Goal: Task Accomplishment & Management: Complete application form

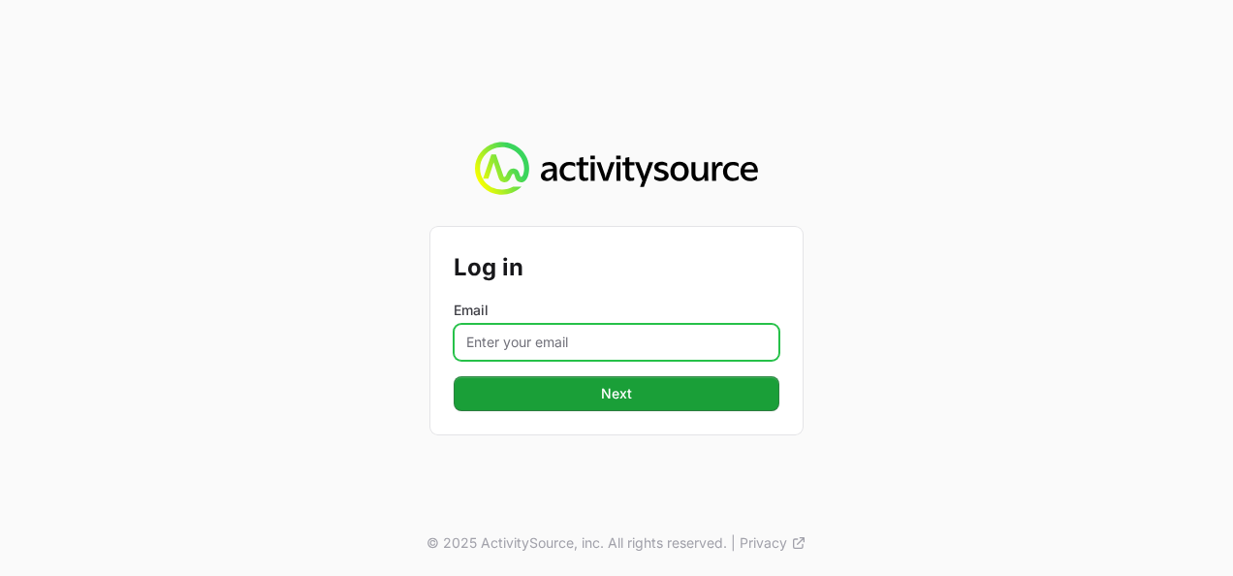
click at [507, 348] on input "Email" at bounding box center [617, 342] width 326 height 37
type input "[PERSON_NAME][EMAIL_ADDRESS][DOMAIN_NAME]"
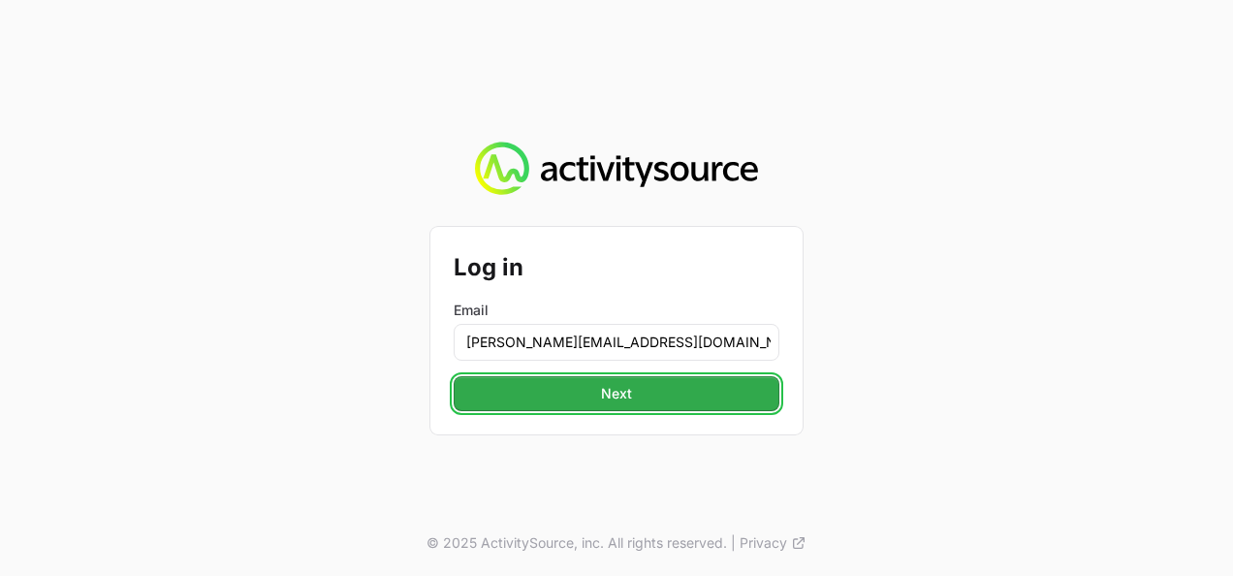
click at [574, 383] on span "Next" at bounding box center [616, 393] width 303 height 23
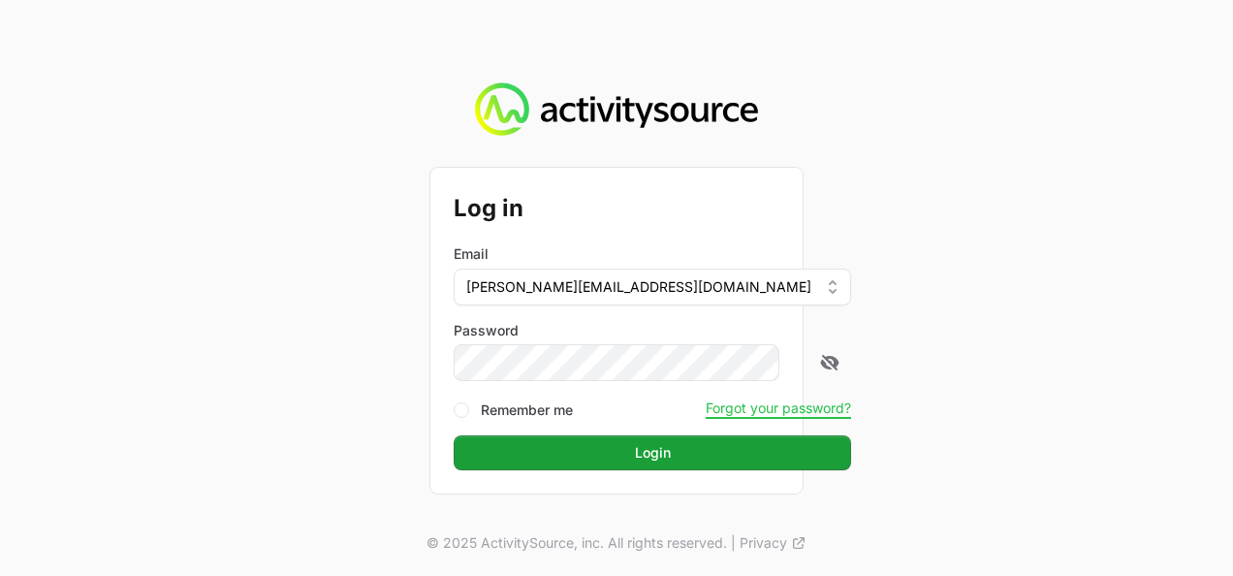
click at [454, 435] on button "Login Login" at bounding box center [653, 452] width 398 height 35
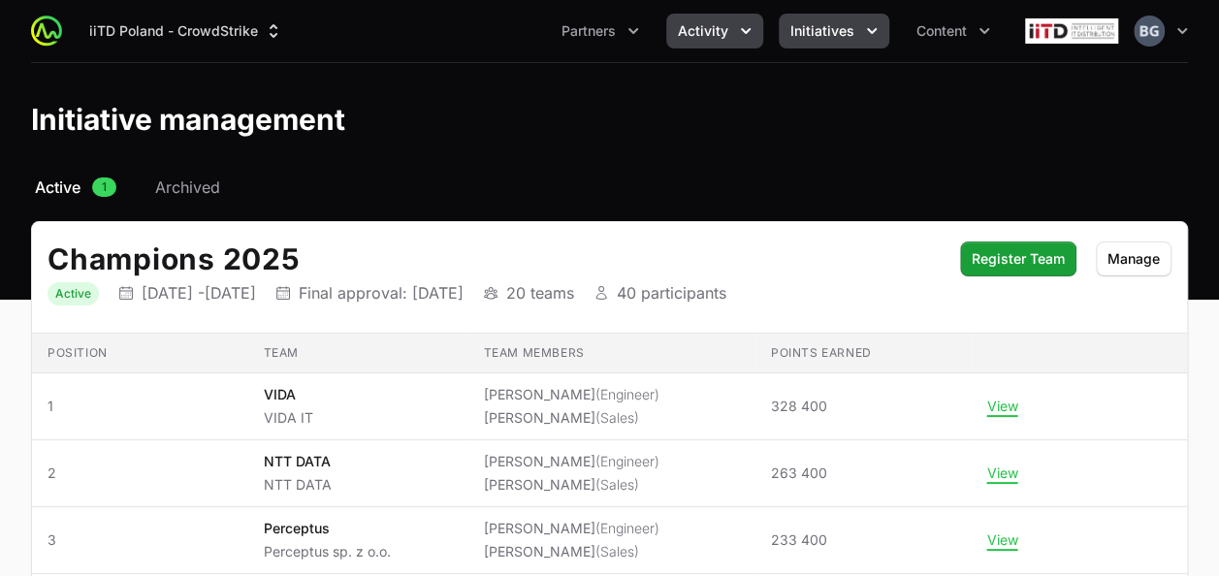
click at [723, 31] on span "Activity" at bounding box center [703, 30] width 50 height 19
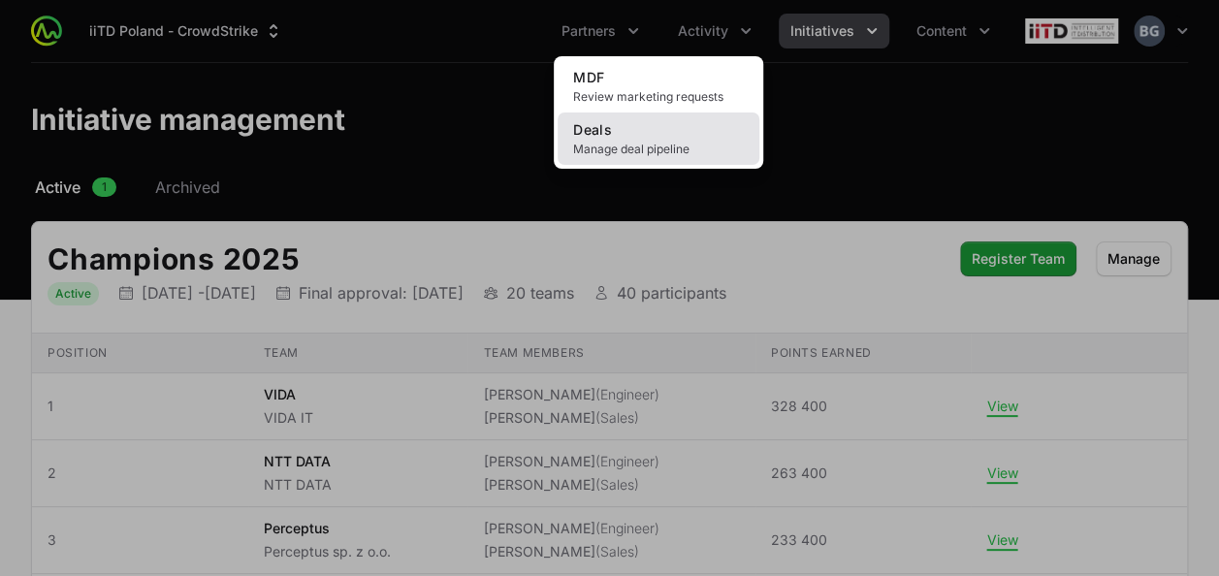
click at [626, 132] on link "Deals Manage deal pipeline" at bounding box center [659, 138] width 202 height 52
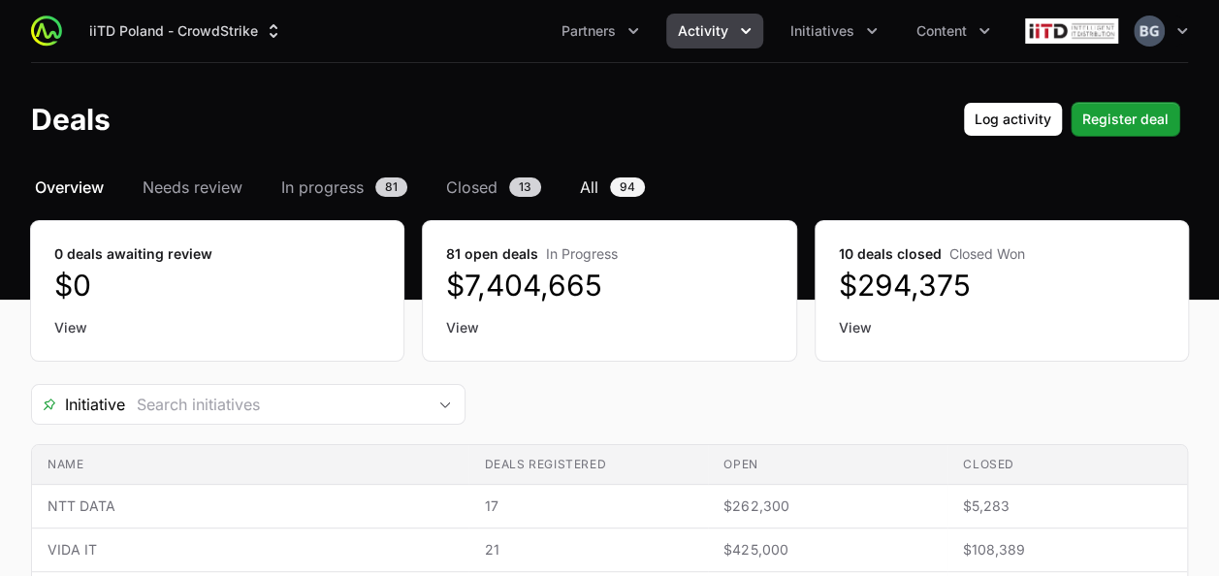
click at [590, 192] on span "All" at bounding box center [589, 187] width 18 height 23
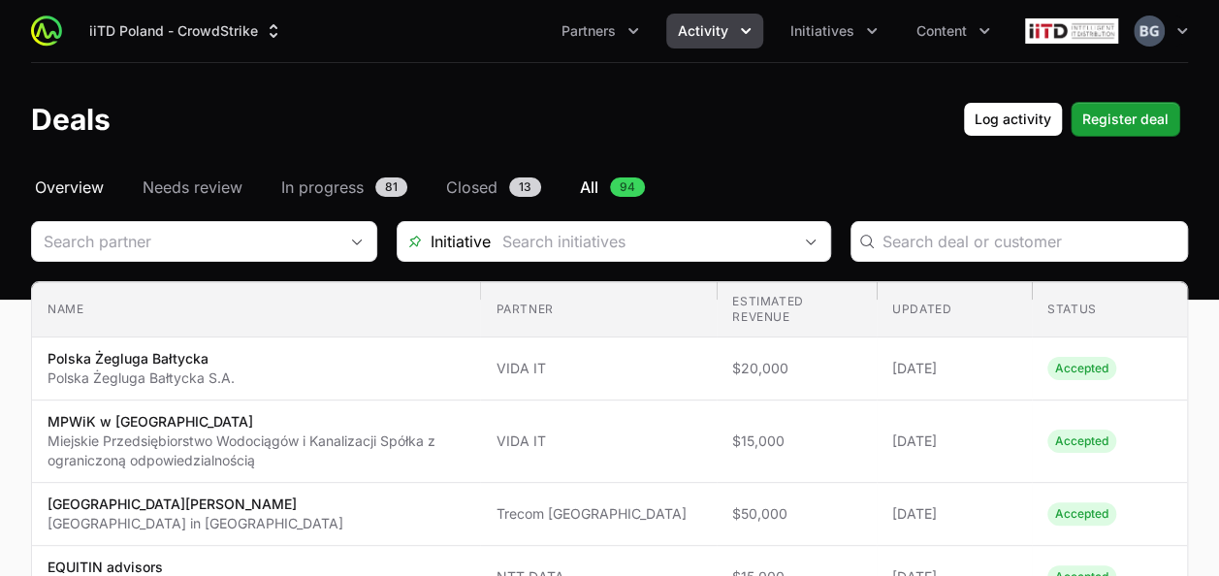
click at [82, 181] on span "Overview" at bounding box center [69, 187] width 69 height 23
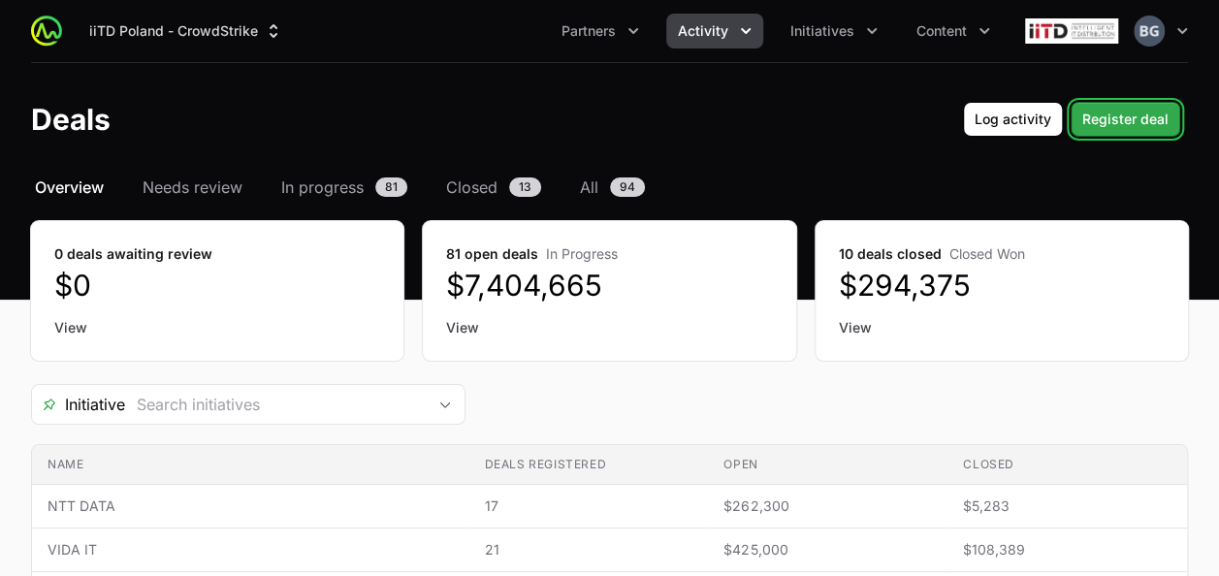
click at [1107, 116] on span "Register deal" at bounding box center [1125, 119] width 86 height 23
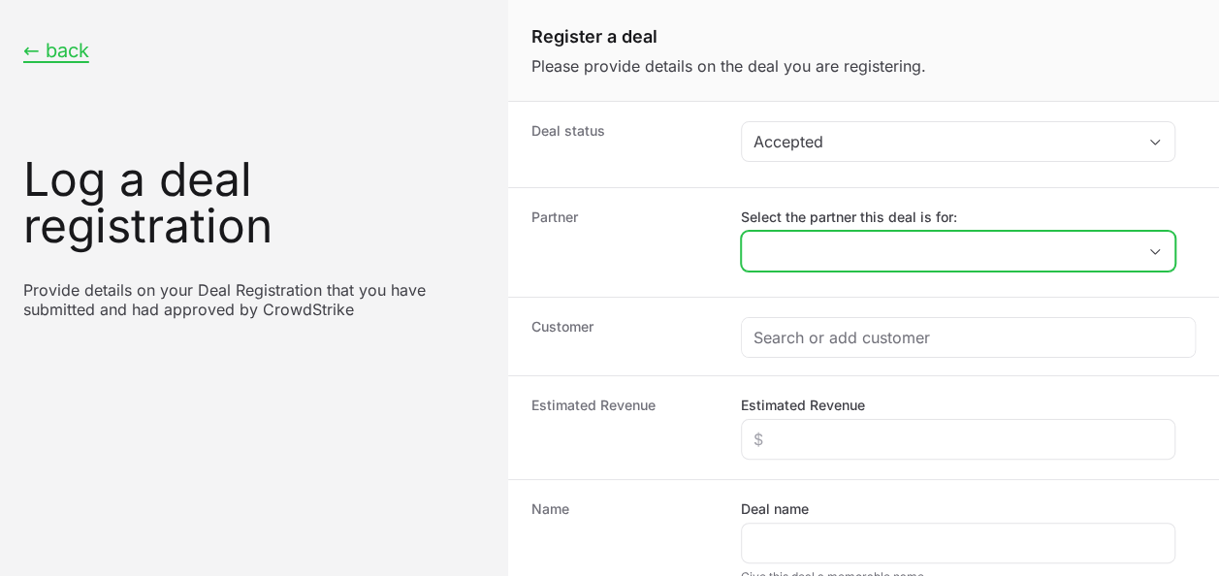
click at [838, 257] on input "Select the partner this deal is for:" at bounding box center [939, 251] width 394 height 39
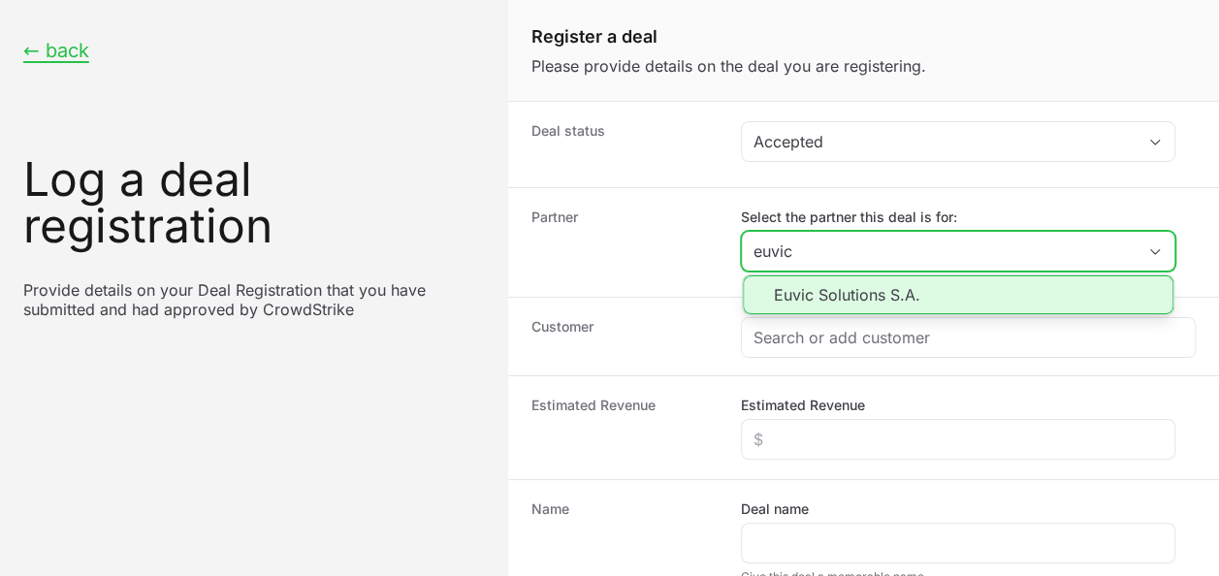
click at [921, 279] on li "Euvic Solutions S.A." at bounding box center [958, 294] width 431 height 39
type input "Euvic Solutions S.A."
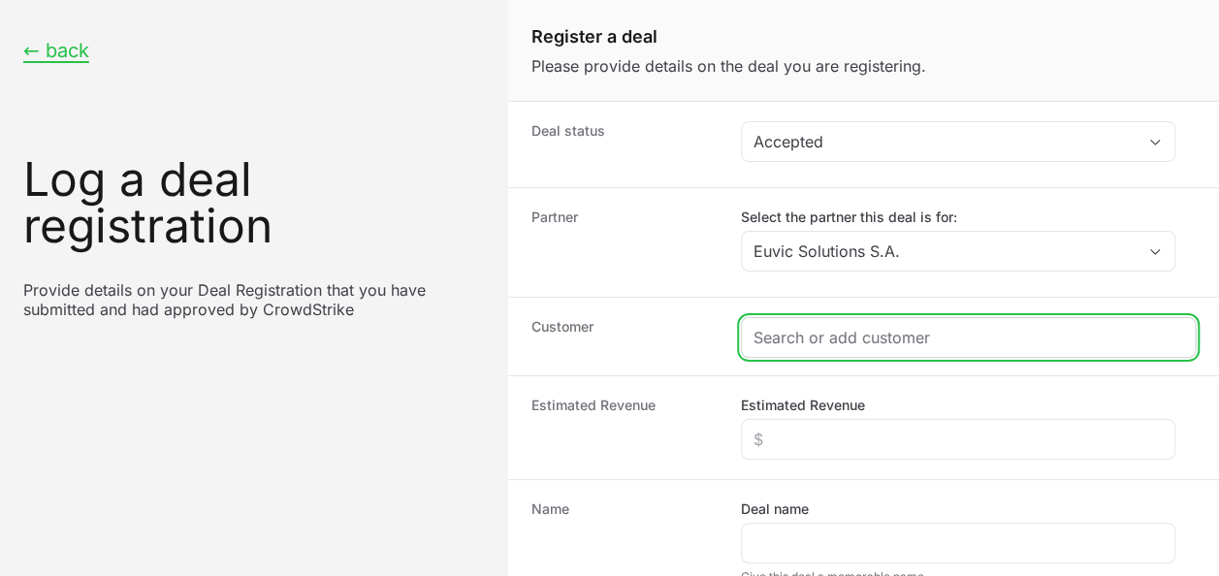
click at [822, 336] on input "Create activity form" at bounding box center [968, 337] width 430 height 23
paste input "Uniwersyteckie Centrum Kliniczne [GEOGRAPHIC_DATA]"
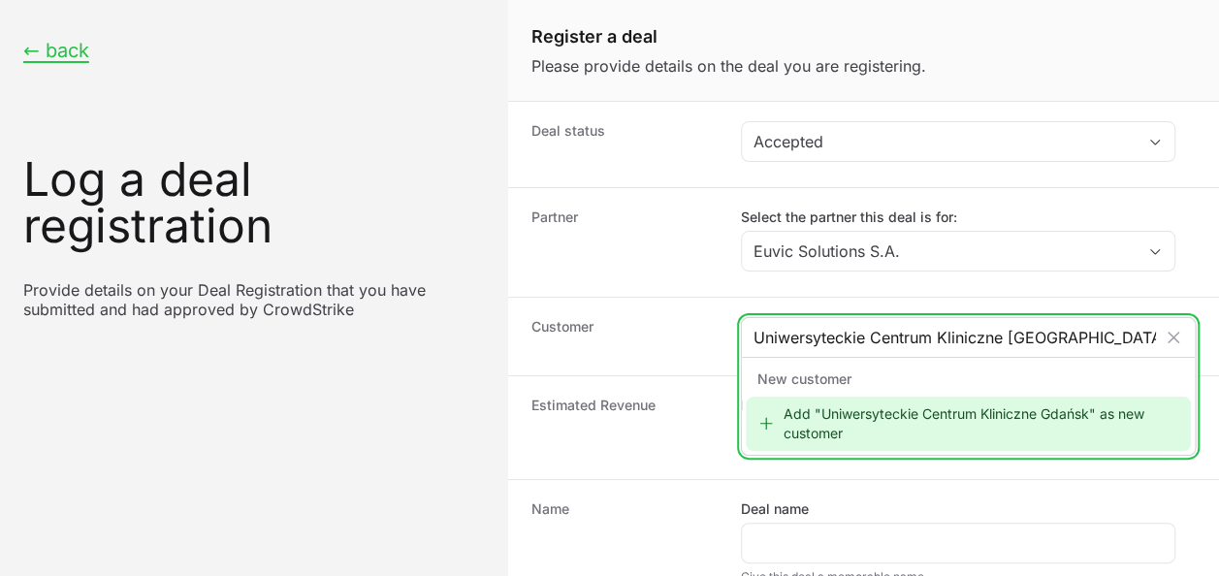
type input "Uniwersyteckie Centrum Kliniczne [GEOGRAPHIC_DATA]"
click at [822, 407] on div "Add "Uniwersyteckie Centrum Kliniczne Gdańsk" as new customer" at bounding box center [968, 424] width 445 height 54
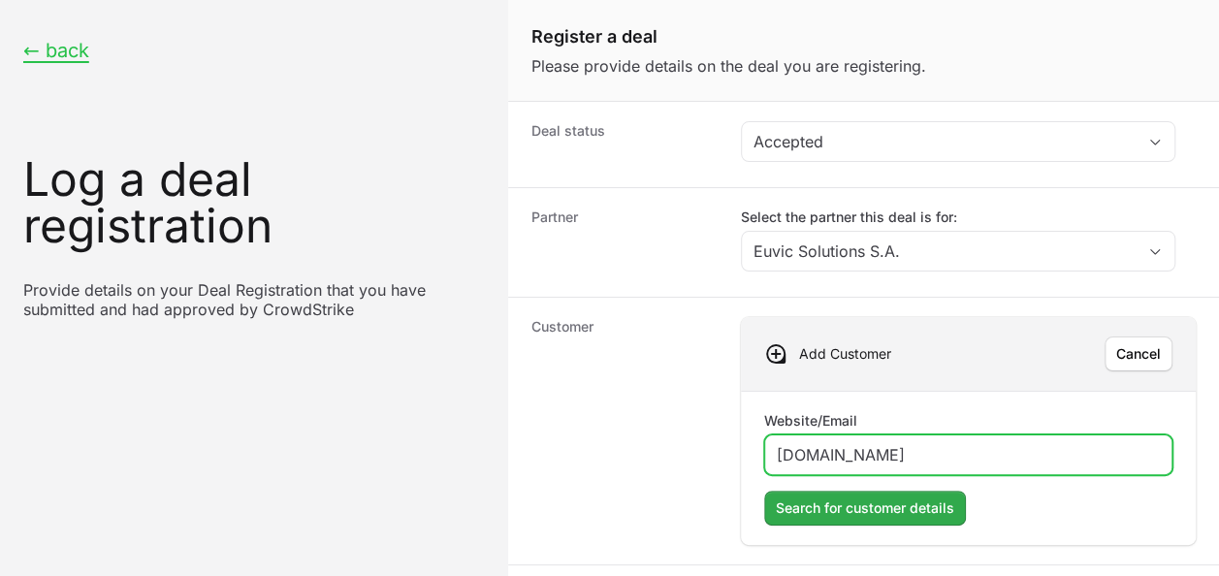
type input "[DOMAIN_NAME]"
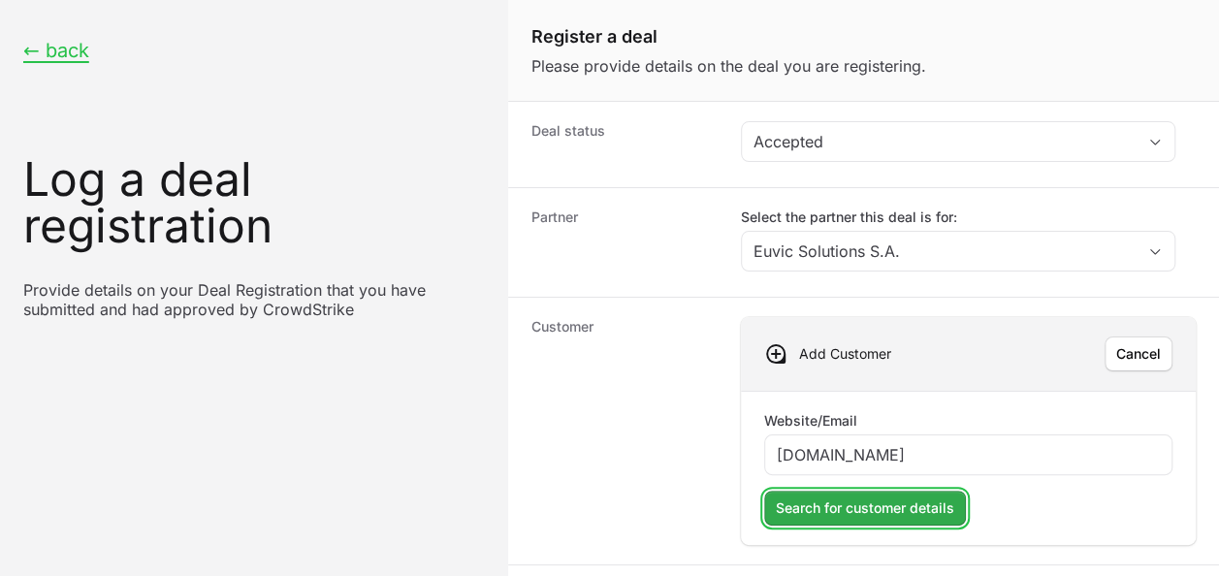
click at [931, 504] on span "Search for customer details" at bounding box center [865, 507] width 178 height 23
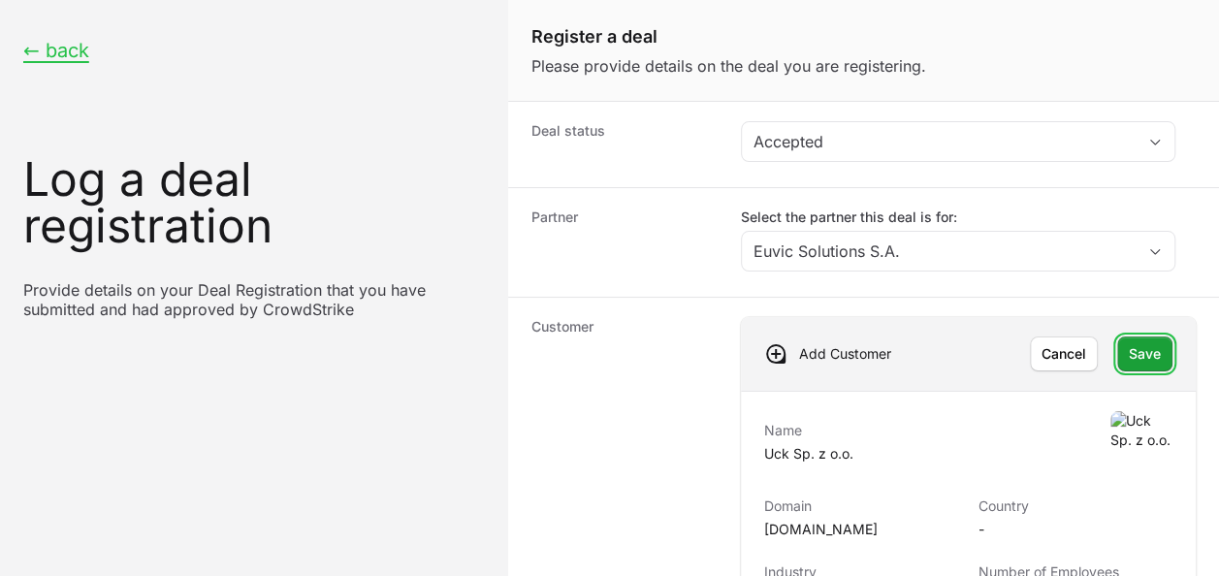
click at [1133, 349] on span "Save" at bounding box center [1145, 353] width 32 height 23
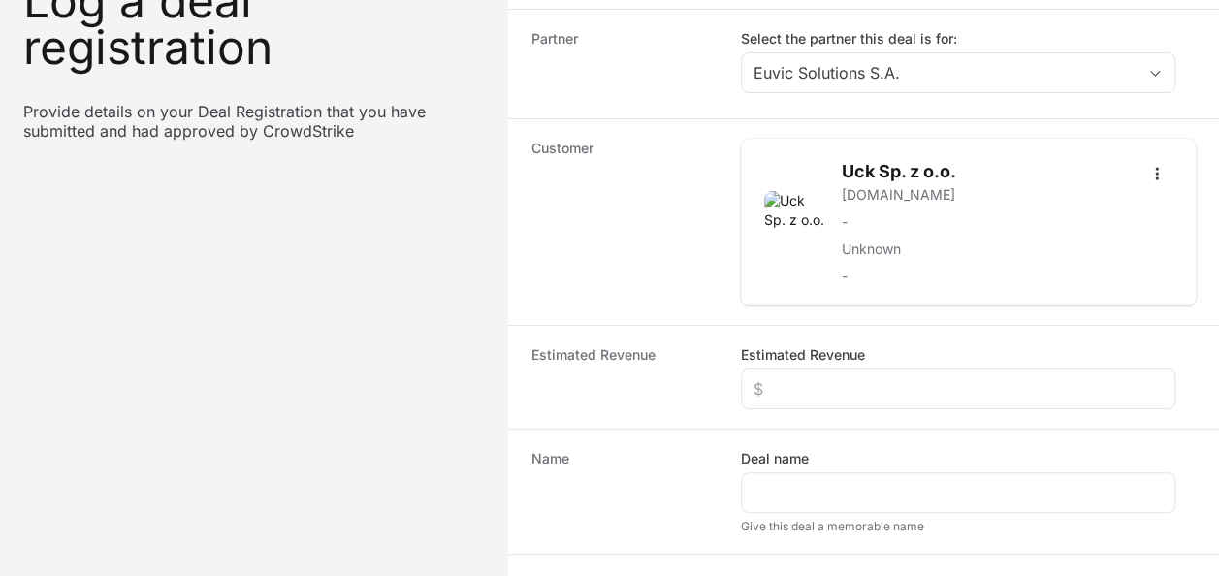
scroll to position [388, 0]
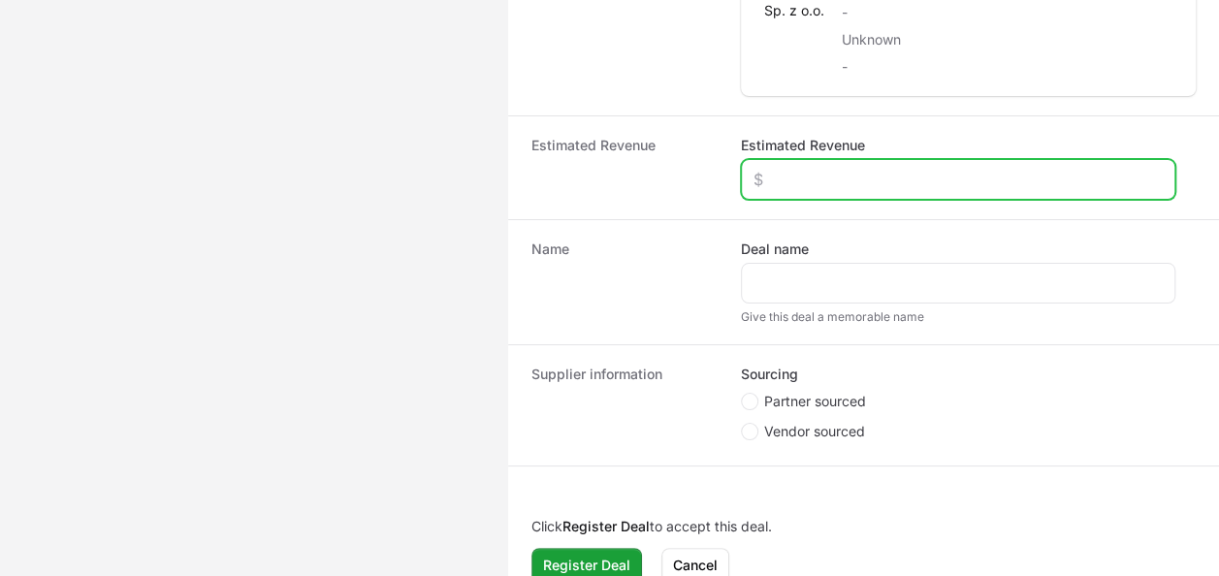
click at [887, 177] on input "Estimated Revenue" at bounding box center [957, 179] width 409 height 23
type input "$60,000"
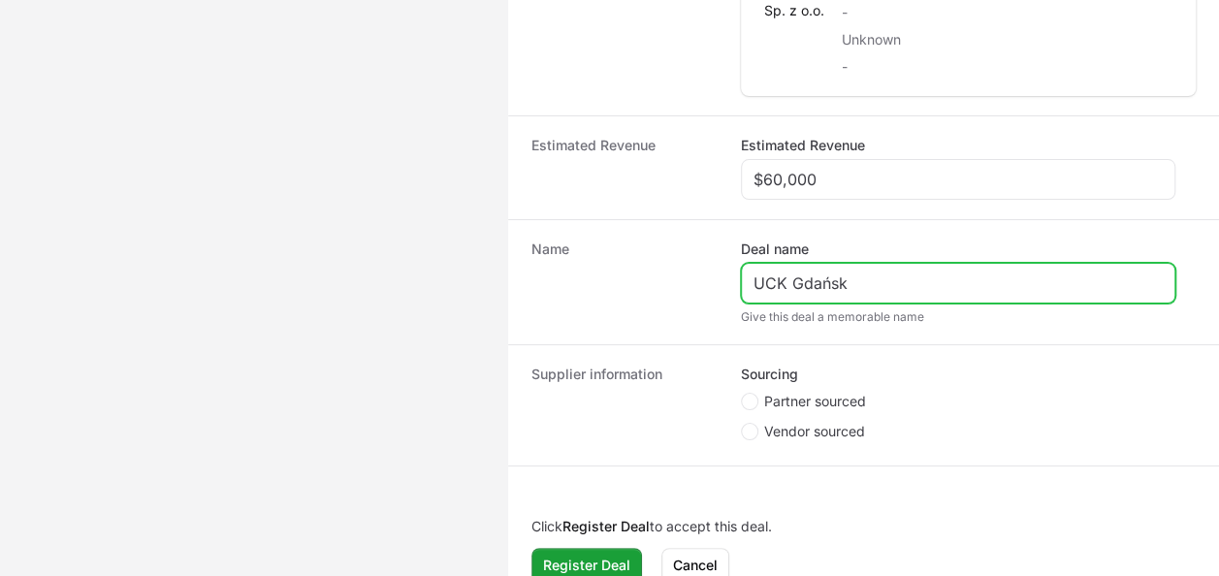
type input "UCK Gdańsk"
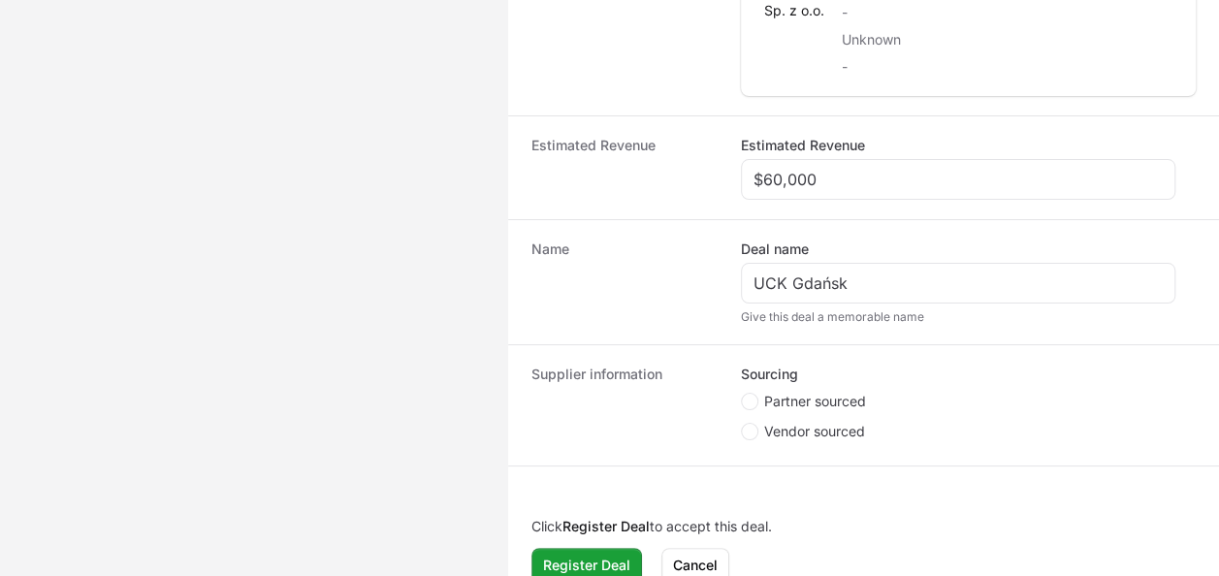
click at [846, 399] on span "Partner sourced" at bounding box center [815, 401] width 102 height 19
click at [743, 395] on input "Partner sourced" at bounding box center [742, 394] width 2 height 2
radio input "true"
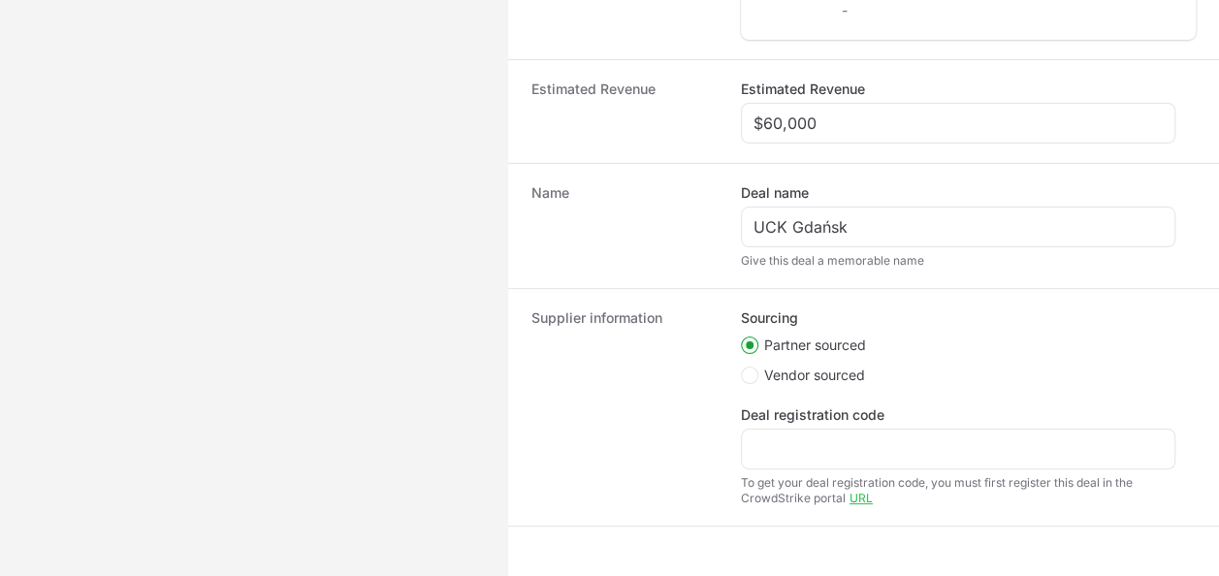
scroll to position [526, 0]
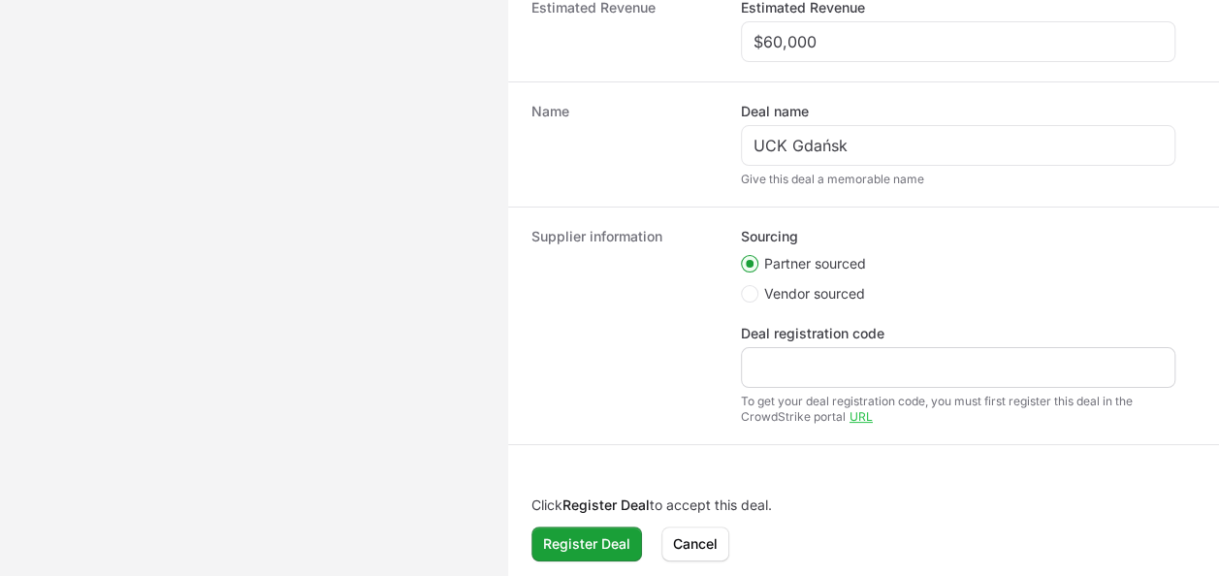
click at [800, 347] on div "Create activity form" at bounding box center [958, 367] width 434 height 41
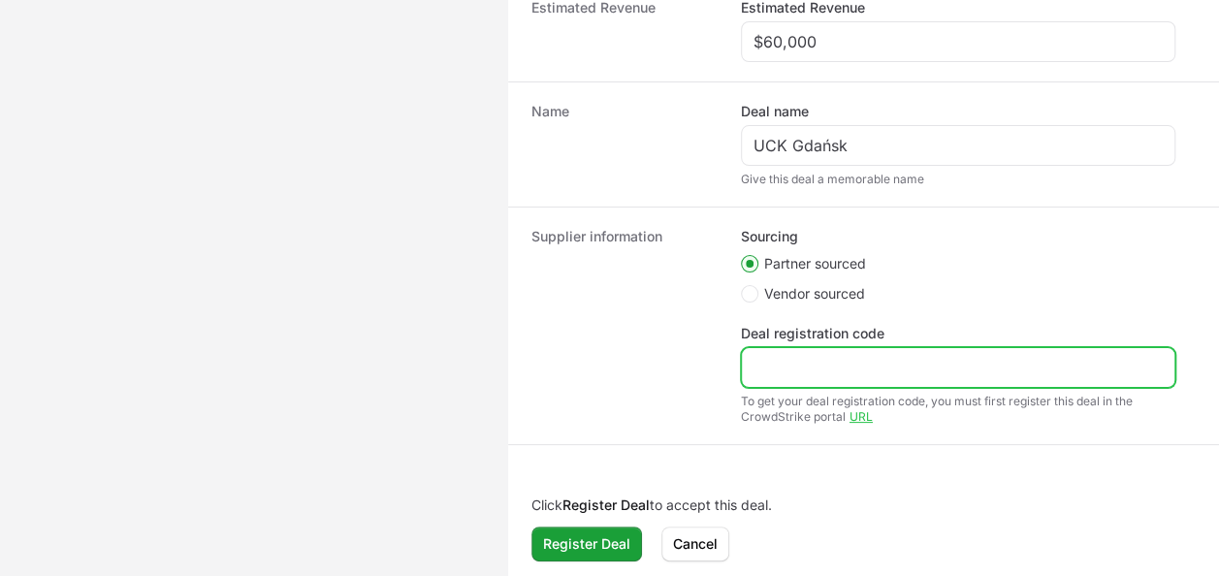
click at [801, 363] on input "Deal registration code" at bounding box center [957, 367] width 409 height 23
paste input "DR-70c83083"
drag, startPoint x: 773, startPoint y: 354, endPoint x: 570, endPoint y: 347, distance: 202.8
click at [570, 347] on div "Supplier information Sourcing Partner sourced Vendor sourced Deal registration …" at bounding box center [863, 326] width 711 height 238
type input "DR-70c83083"
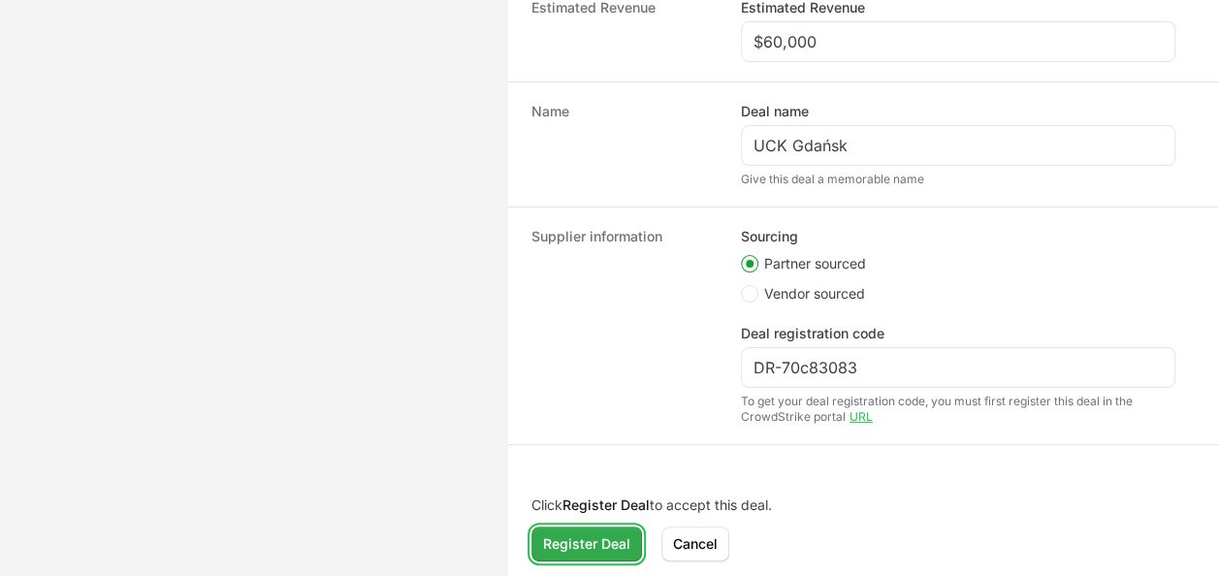
click at [547, 535] on span "Register Deal" at bounding box center [586, 543] width 87 height 23
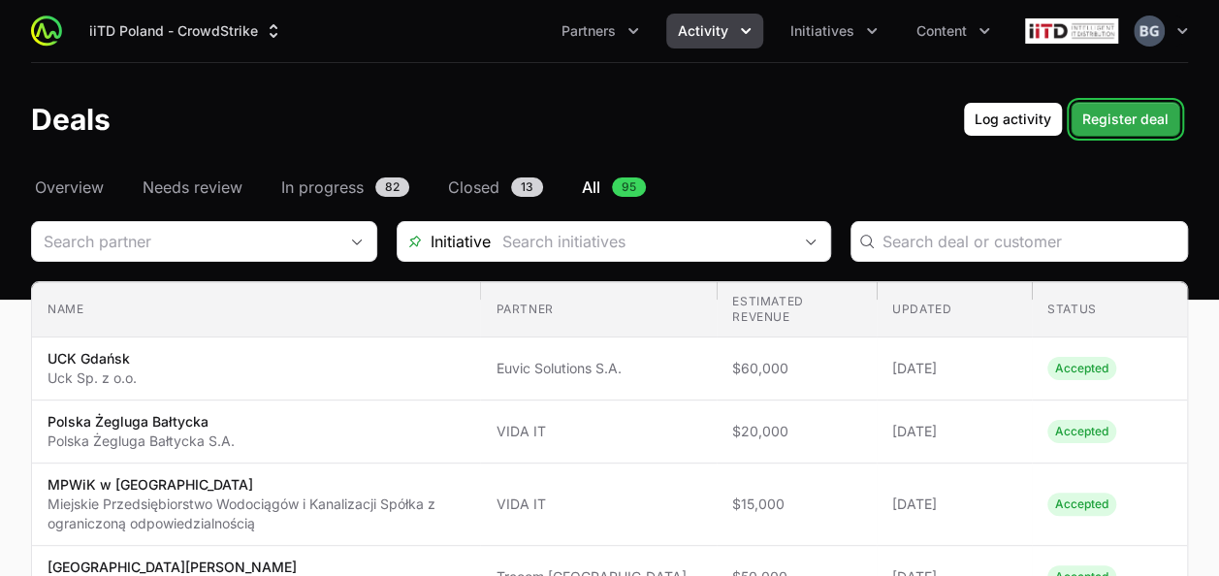
click at [1135, 118] on span "Register deal" at bounding box center [1125, 119] width 86 height 23
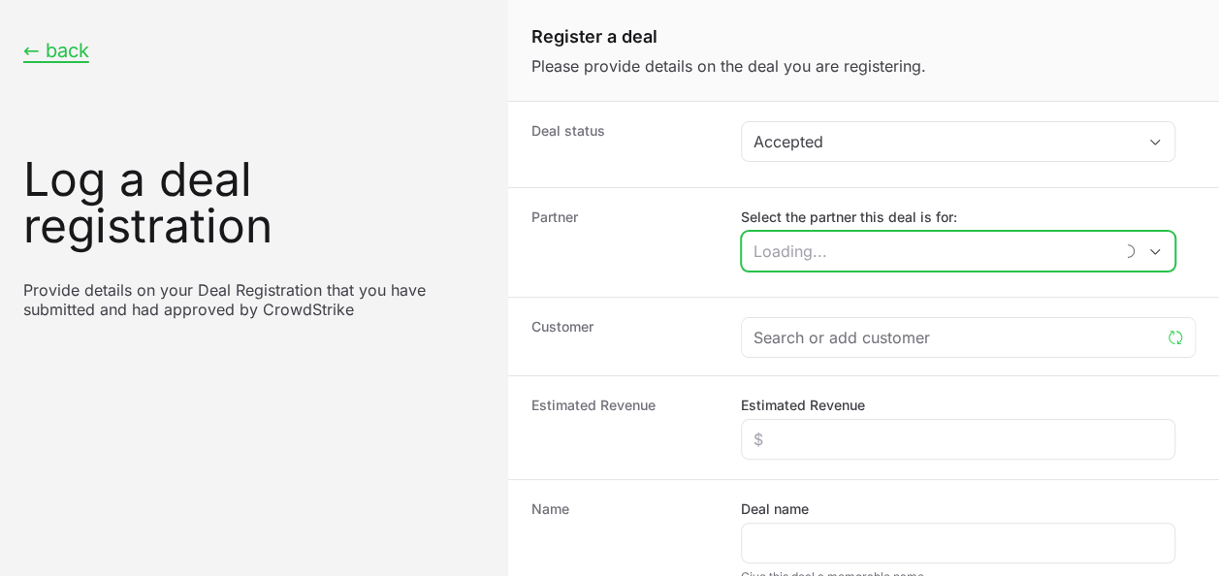
click at [864, 249] on input "Select the partner this deal is for:" at bounding box center [927, 251] width 370 height 39
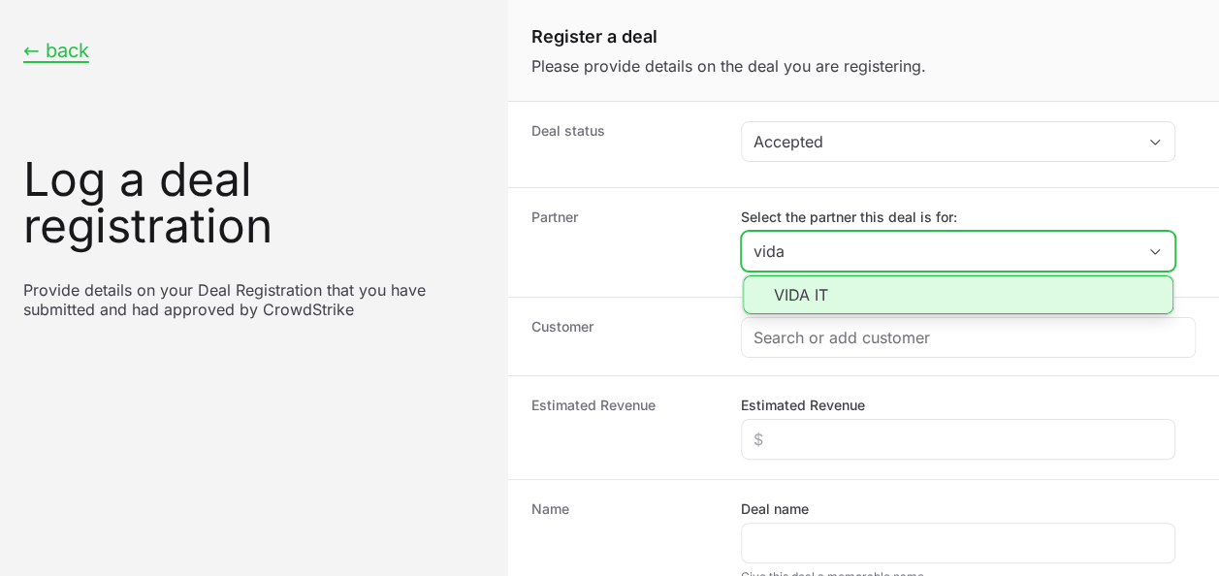
click at [863, 293] on li "VIDA IT" at bounding box center [958, 294] width 431 height 39
type input "VIDA IT"
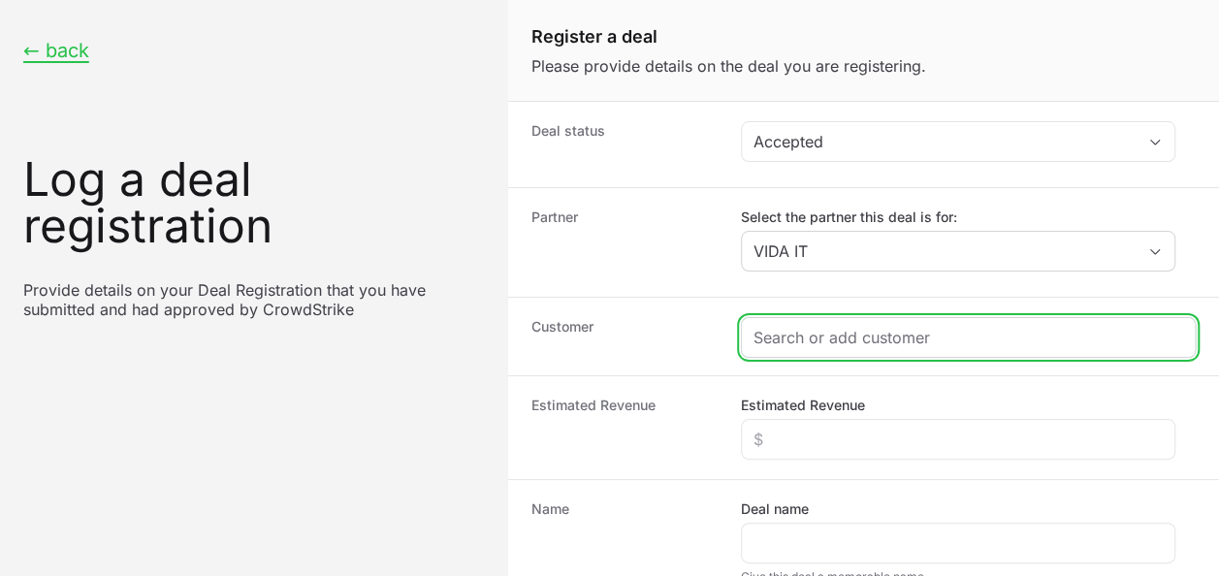
click at [849, 332] on input "Create activity form" at bounding box center [968, 337] width 430 height 23
paste input "MPL Techma Sp. z o.o."
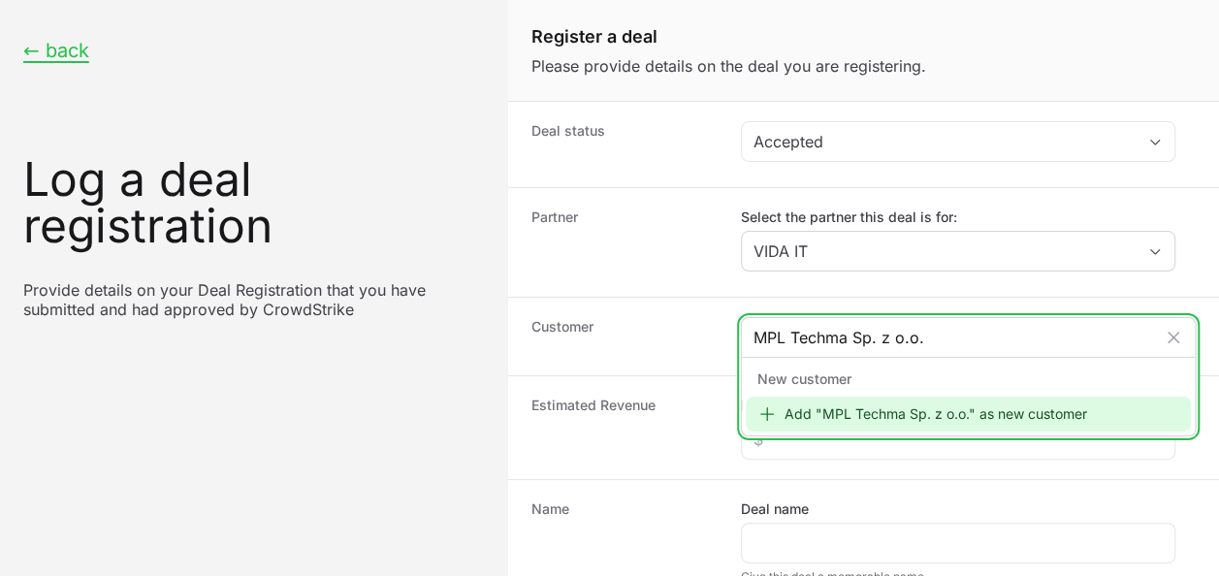
type input "MPL Techma Sp. z o.o."
click at [803, 398] on div "Add "MPL Techma Sp. z o.o." as new customer" at bounding box center [968, 414] width 445 height 35
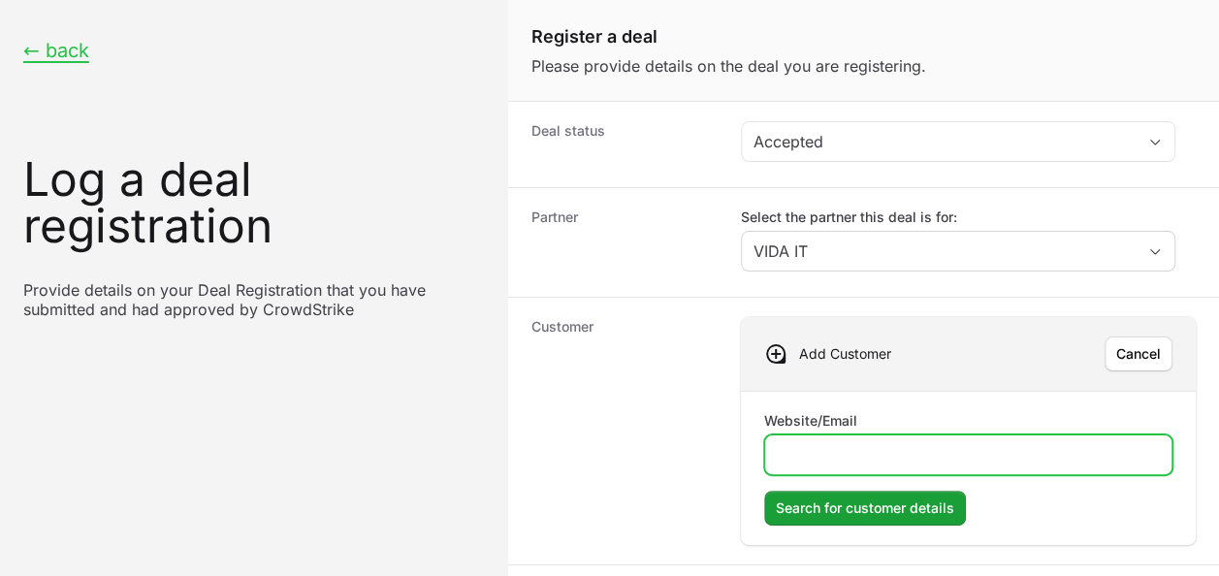
click at [836, 447] on input "Website/Email" at bounding box center [968, 454] width 383 height 23
paste input "[DOMAIN_NAME]"
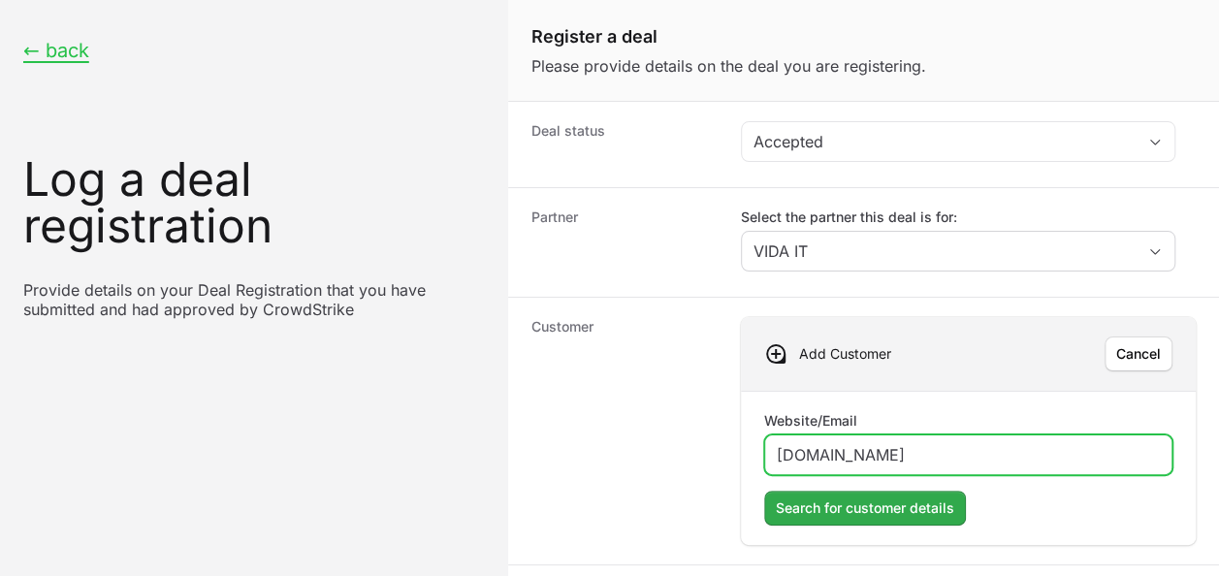
type input "[DOMAIN_NAME]"
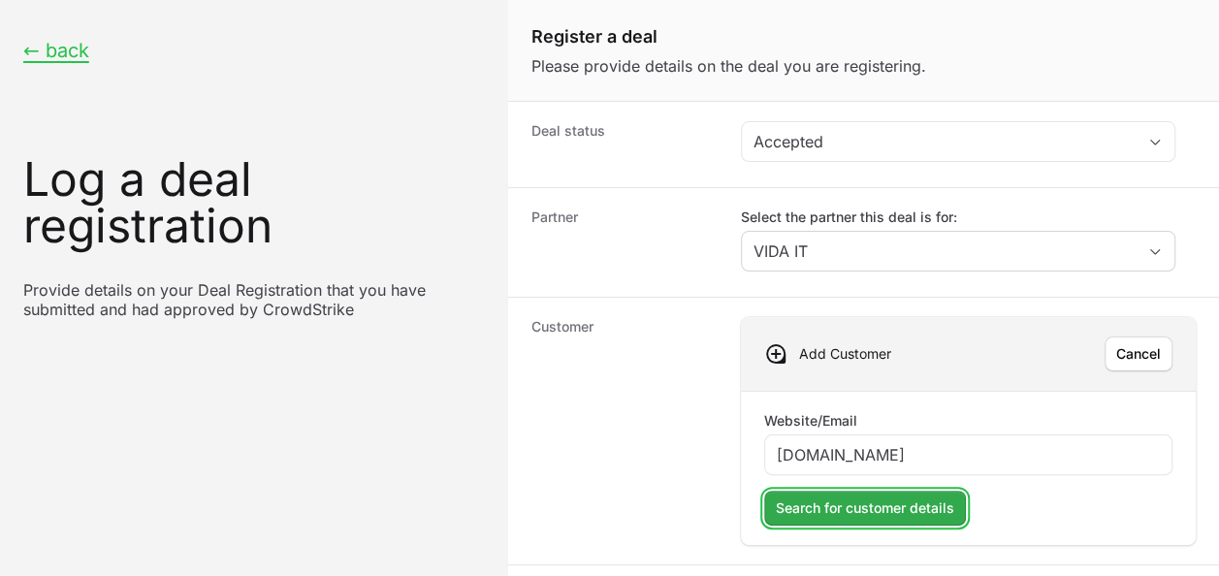
click at [931, 498] on span "Search for customer details" at bounding box center [865, 507] width 178 height 23
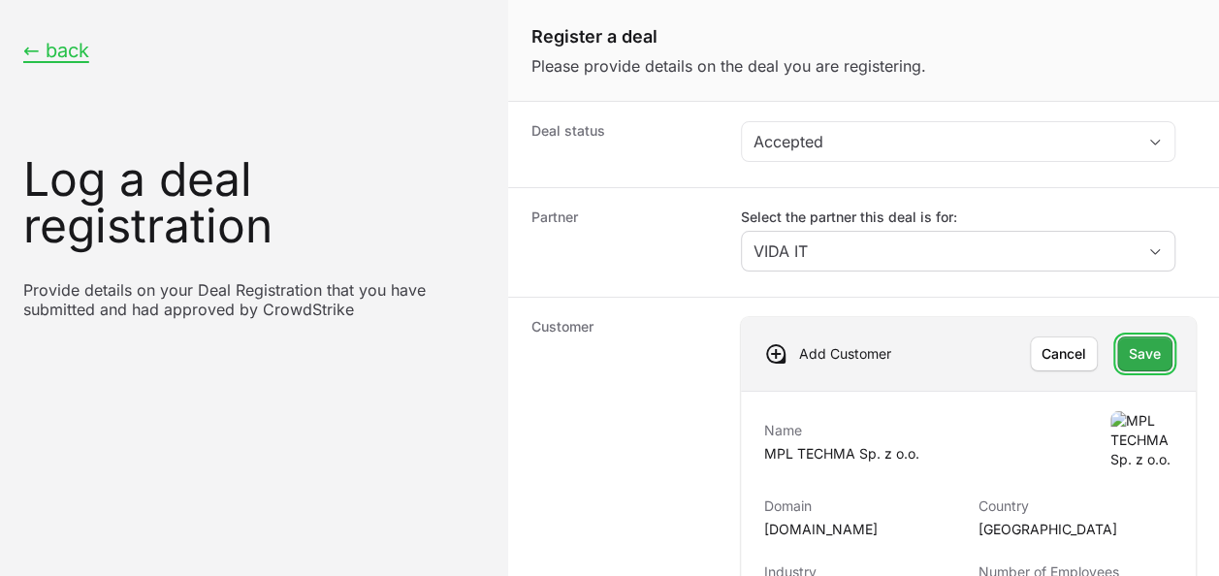
click at [1129, 342] on span "Save" at bounding box center [1145, 353] width 32 height 23
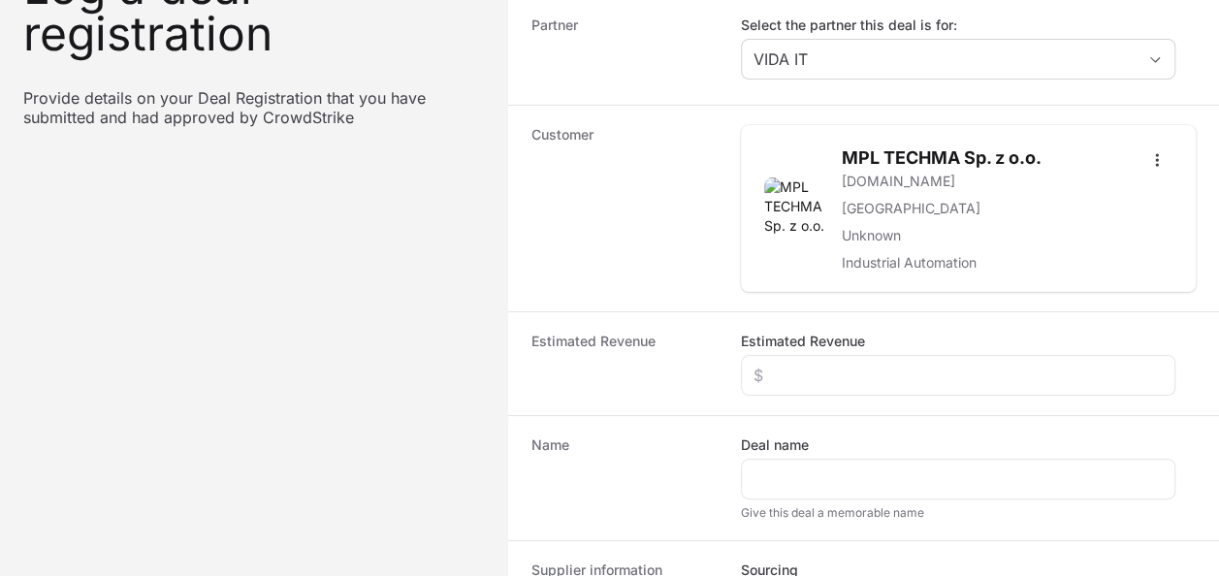
scroll to position [194, 0]
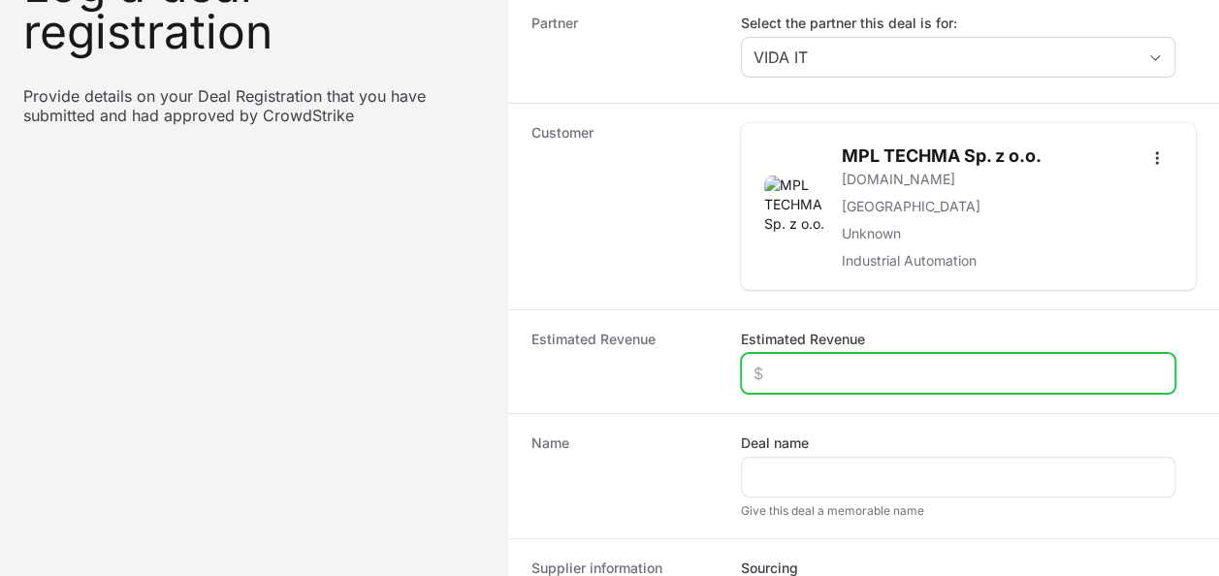
click at [853, 372] on input "Estimated Revenue" at bounding box center [957, 373] width 409 height 23
type input "$25,000"
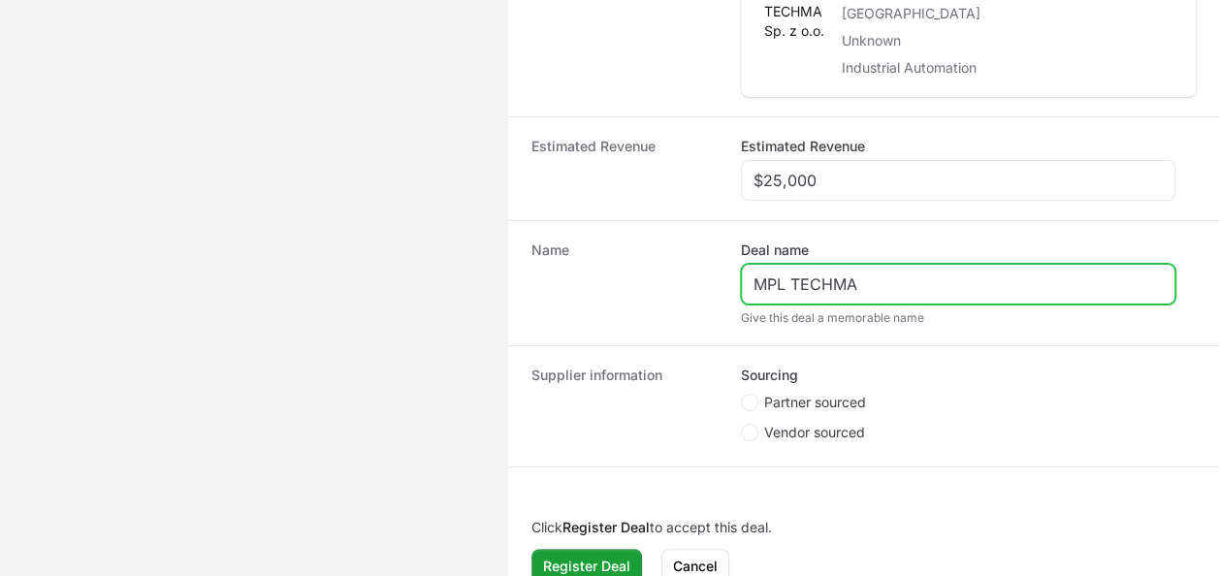
scroll to position [388, 0]
type input "MPL TECHMA"
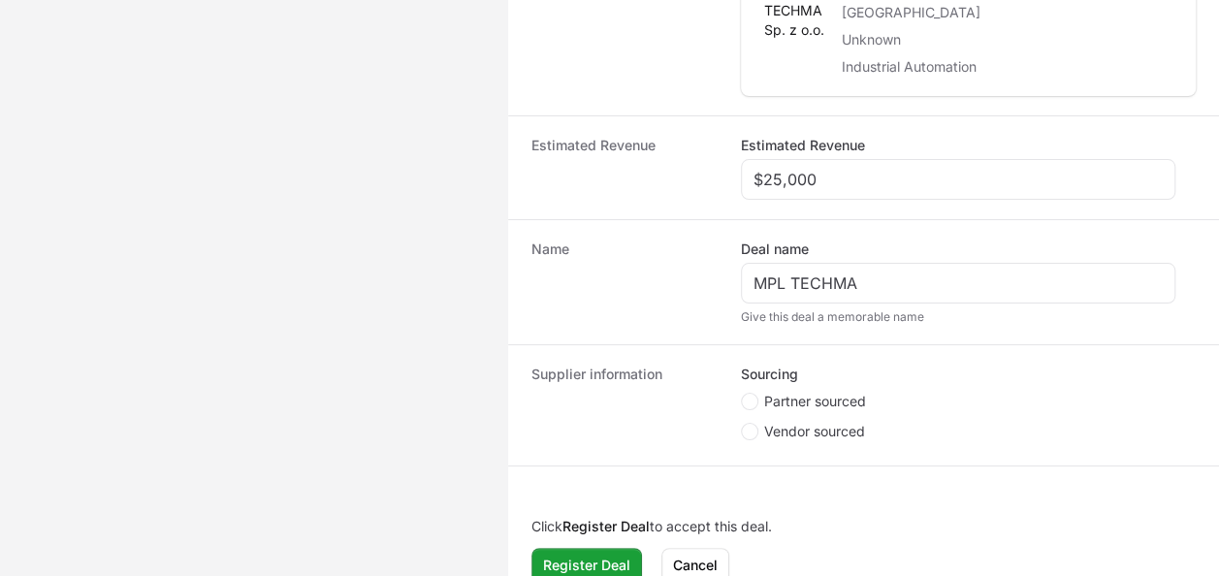
click at [749, 407] on li "Partner sourced" at bounding box center [958, 404] width 434 height 24
click at [768, 401] on span "Partner sourced" at bounding box center [815, 401] width 102 height 19
click at [743, 395] on input "Partner sourced" at bounding box center [742, 394] width 2 height 2
radio input "true"
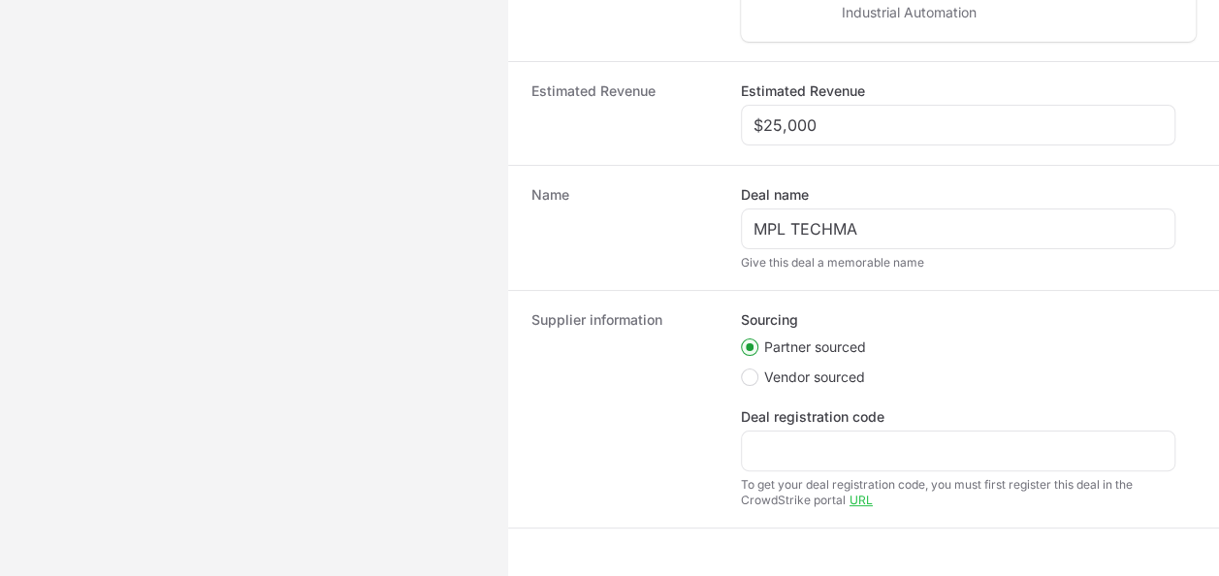
scroll to position [485, 0]
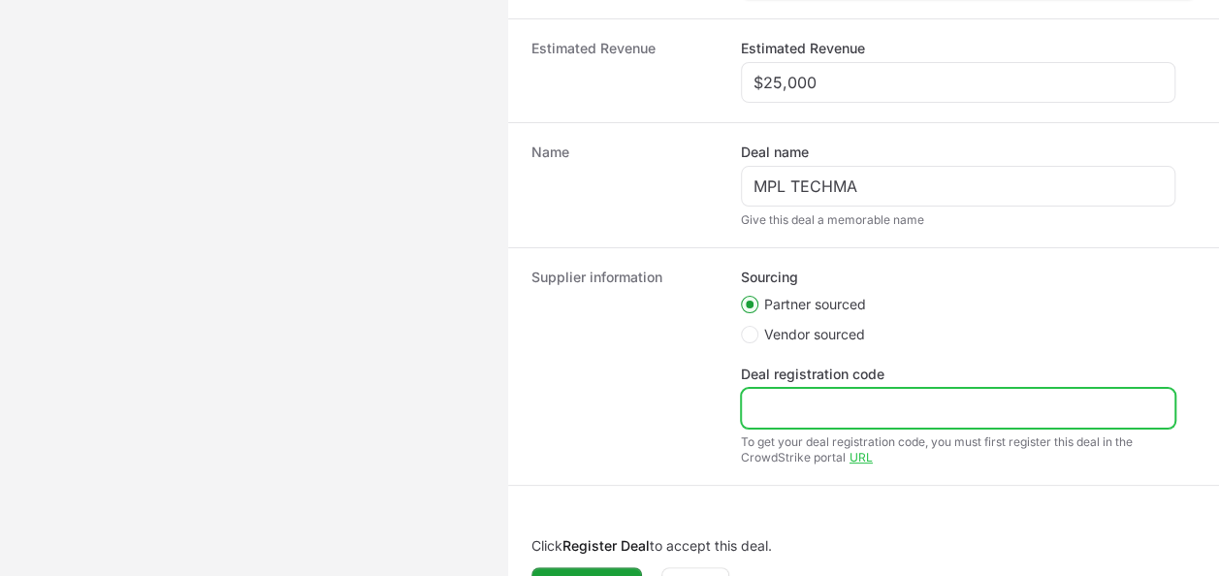
click at [766, 415] on input "Deal registration code" at bounding box center [957, 408] width 409 height 23
paste input "DR-9098a17f"
drag, startPoint x: 778, startPoint y: 405, endPoint x: 674, endPoint y: 406, distance: 103.8
click at [674, 406] on div "Supplier information Sourcing Partner sourced Vendor sourced Deal registration …" at bounding box center [863, 366] width 711 height 238
type input "DR-9098a17f"
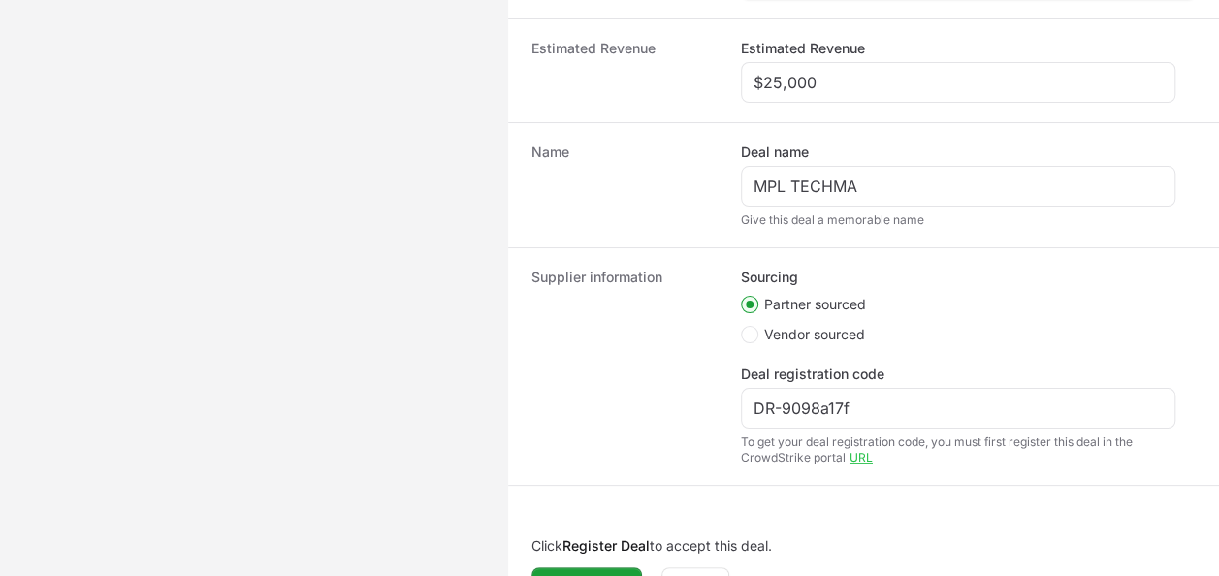
click at [601, 556] on div "Click Register Deal to accept this deal. Register Deal Register Deal [PERSON_NA…" at bounding box center [863, 569] width 711 height 105
click at [599, 573] on span "Register Deal" at bounding box center [586, 584] width 87 height 23
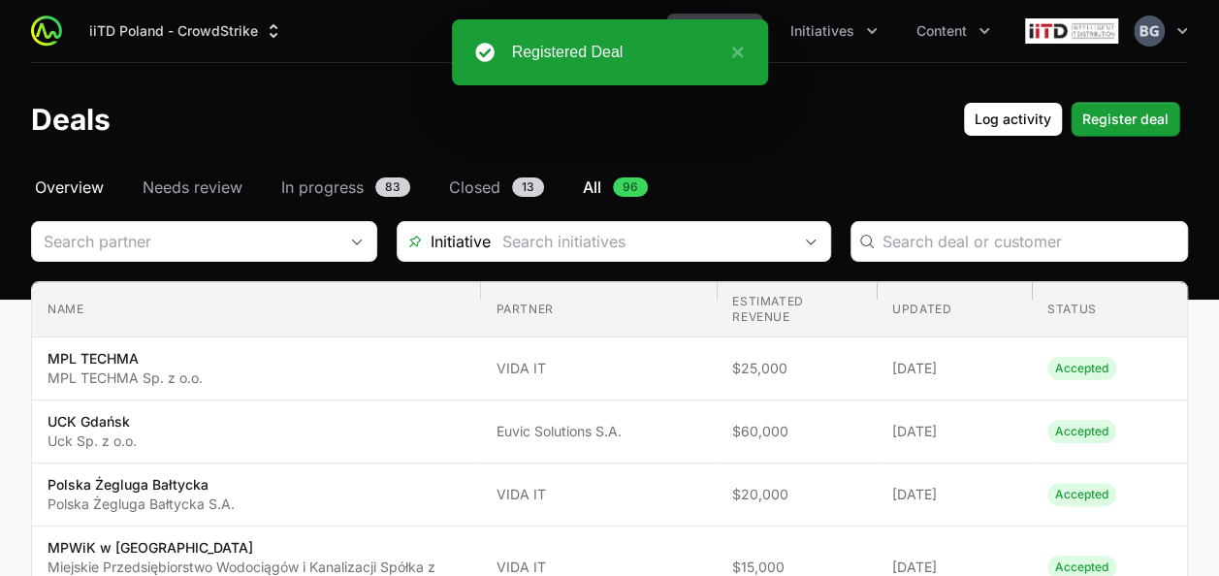
click at [93, 192] on span "Overview" at bounding box center [69, 187] width 69 height 23
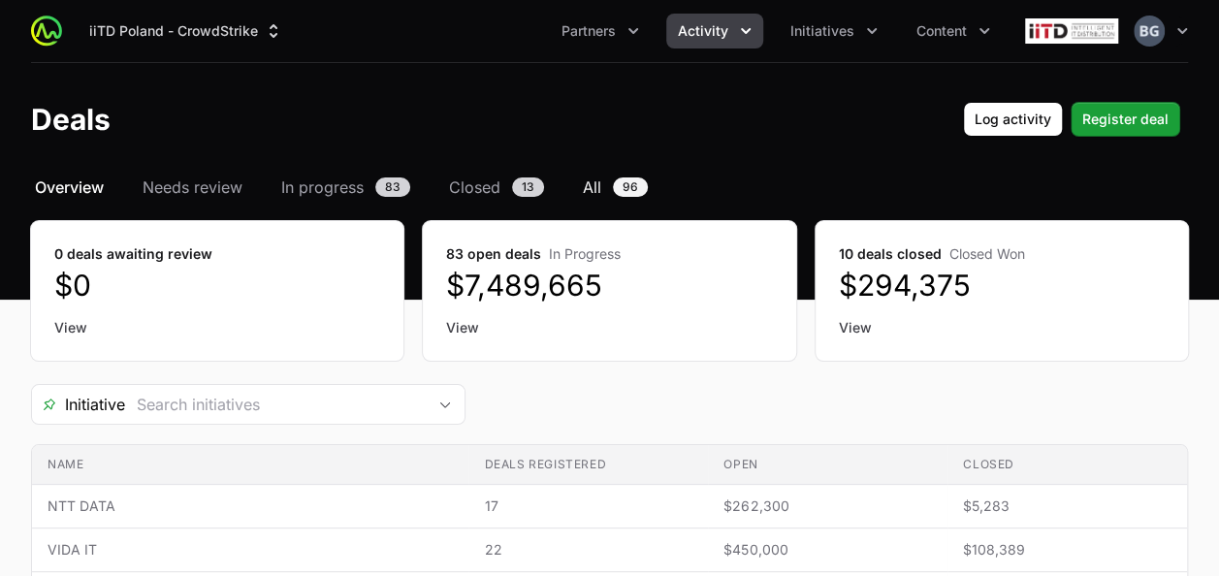
click at [608, 182] on link "All 96" at bounding box center [615, 187] width 73 height 23
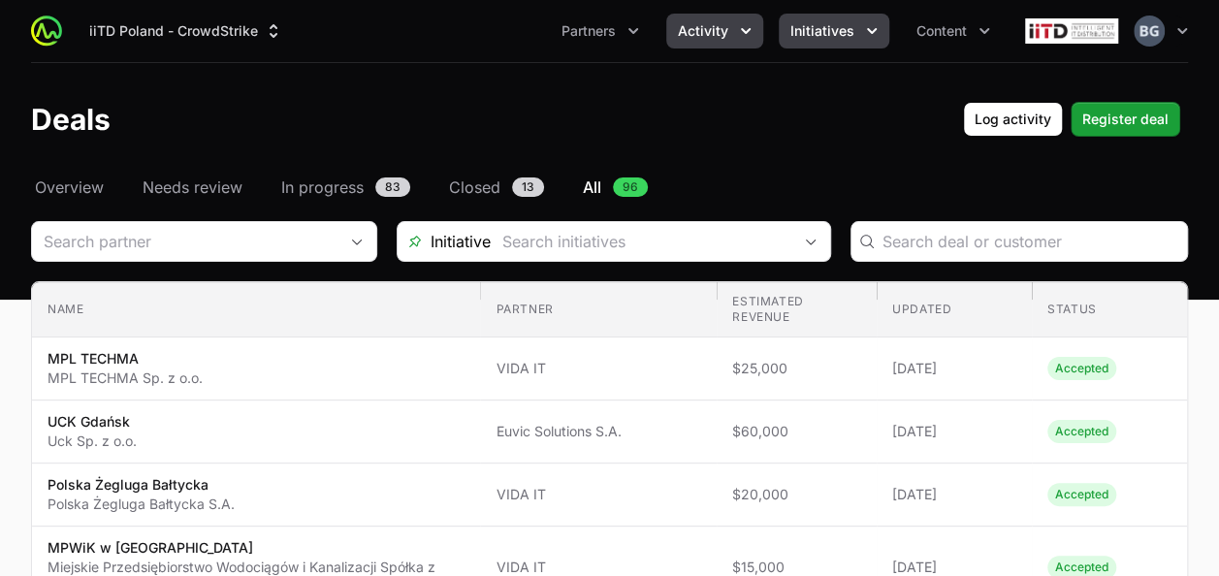
click at [846, 34] on span "Initiatives" at bounding box center [822, 30] width 64 height 19
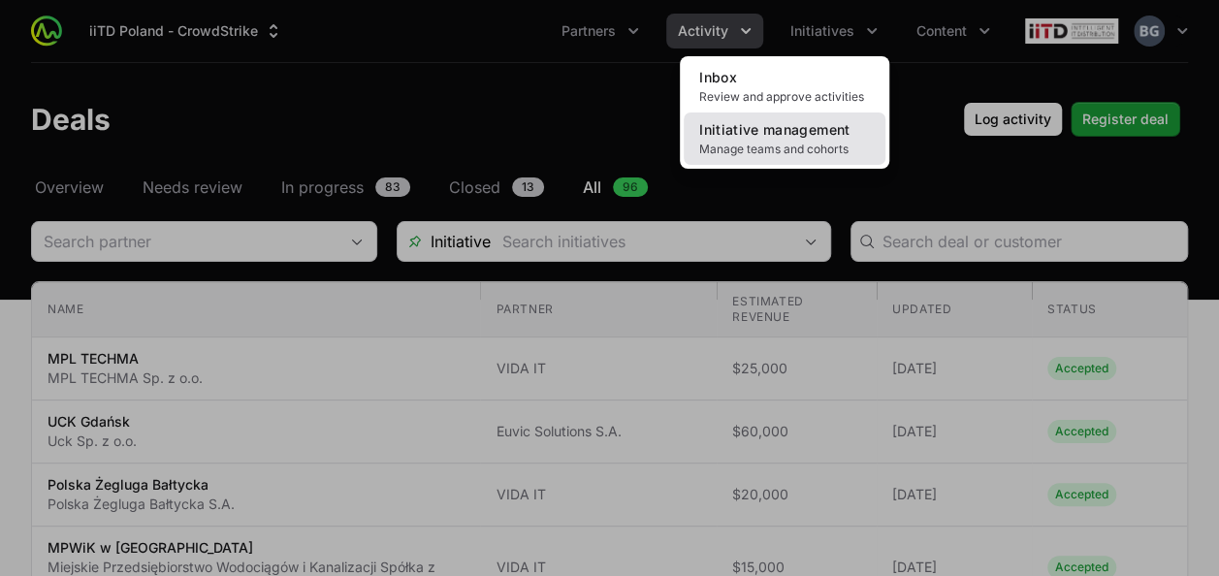
click at [827, 124] on span "Initiative management" at bounding box center [774, 129] width 150 height 16
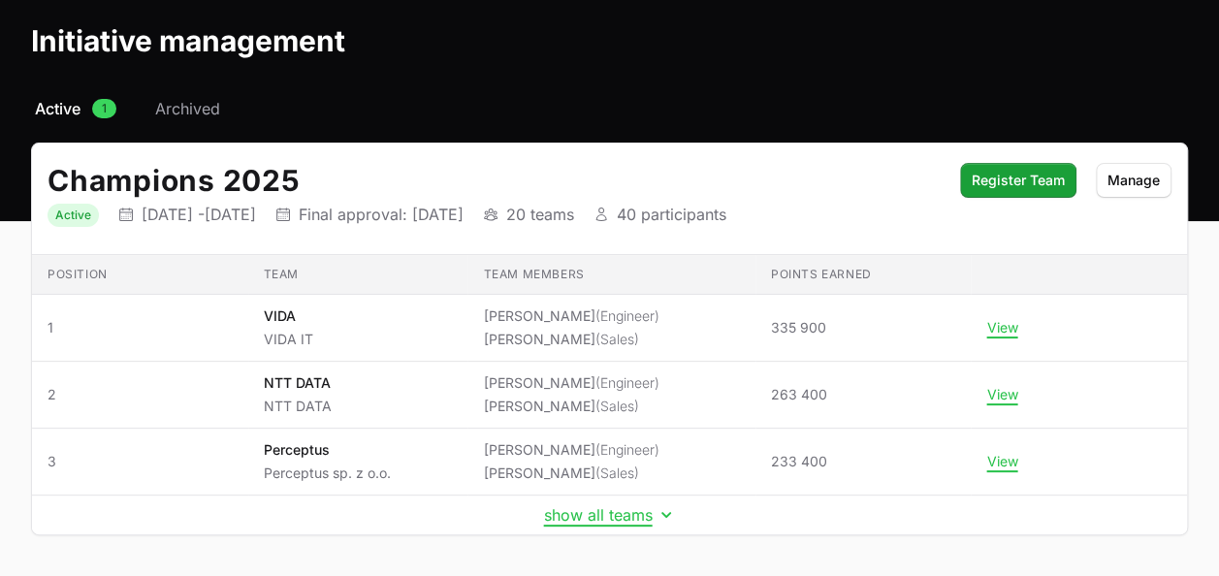
scroll to position [147, 0]
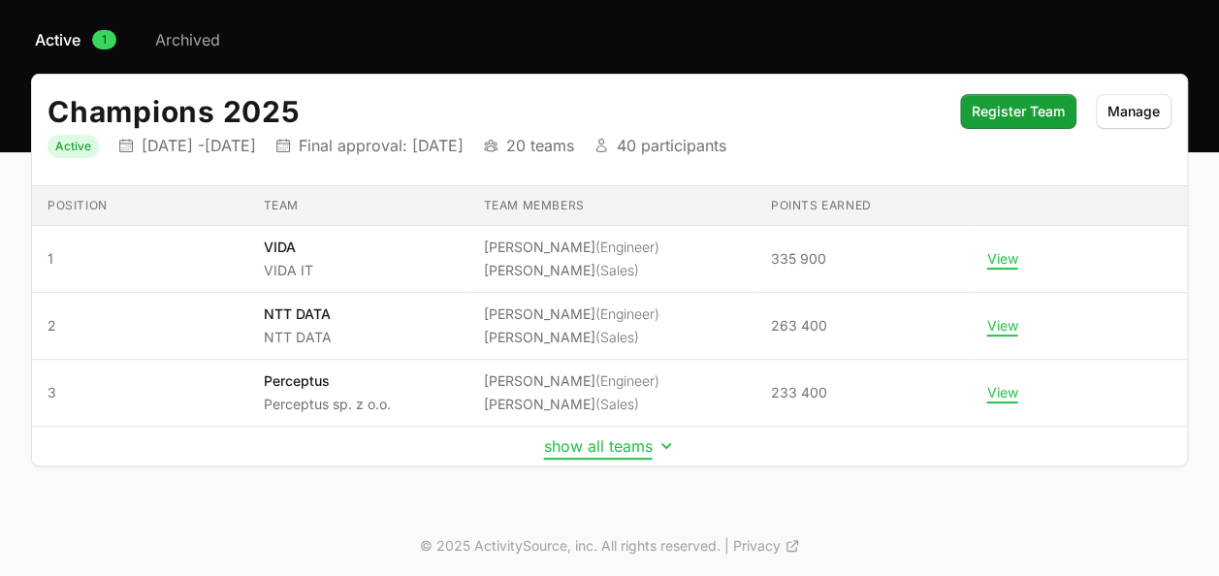
click at [551, 438] on button "show all teams" at bounding box center [610, 445] width 132 height 19
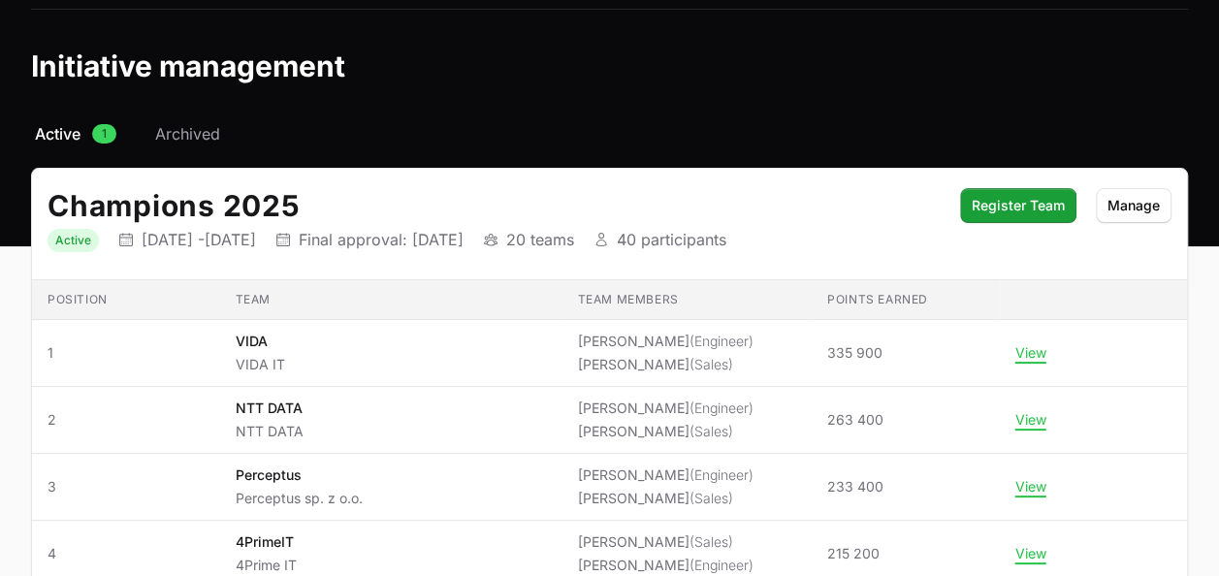
scroll to position [0, 0]
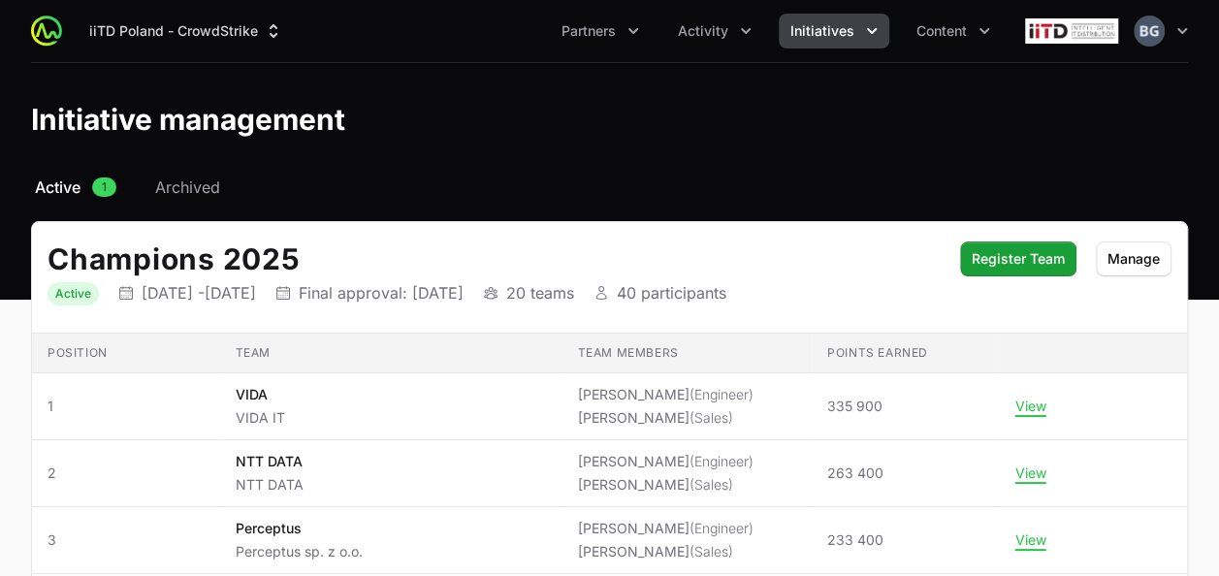
click at [816, 21] on span "Initiatives" at bounding box center [822, 30] width 64 height 19
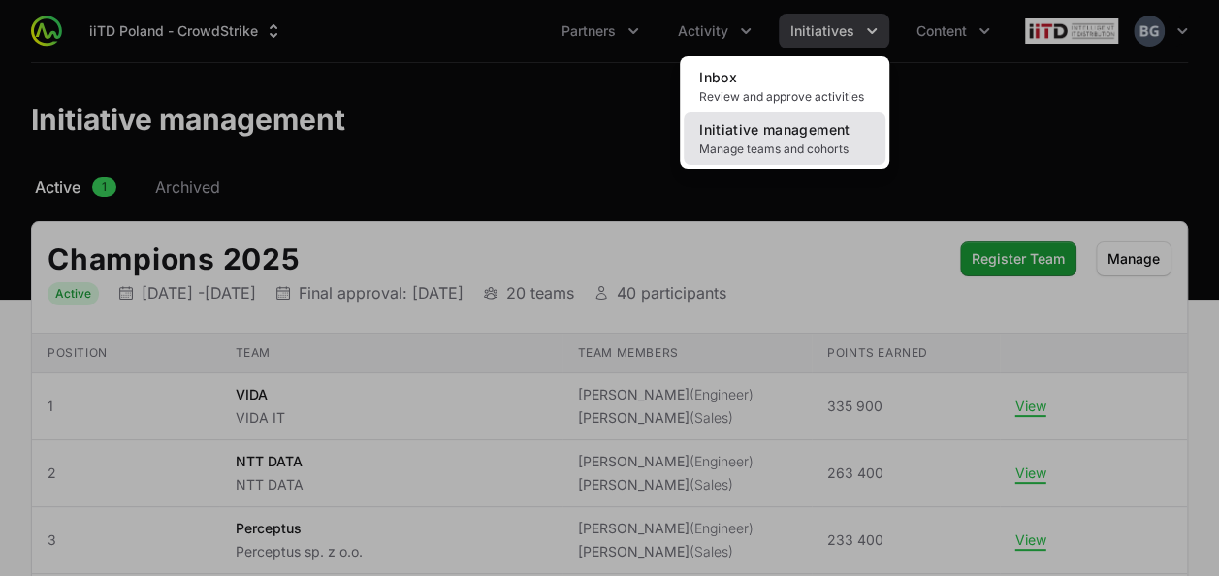
click at [770, 124] on span "Initiative management" at bounding box center [774, 129] width 150 height 16
